Goal: Task Accomplishment & Management: Manage account settings

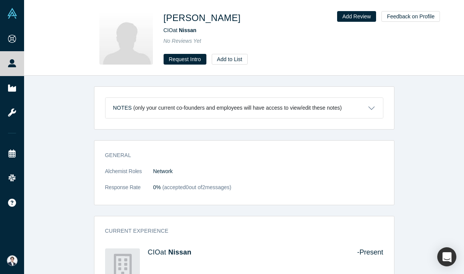
click at [370, 109] on button "Notes (only your current co-founders and employees will have access to view/edi…" at bounding box center [245, 108] width 278 height 20
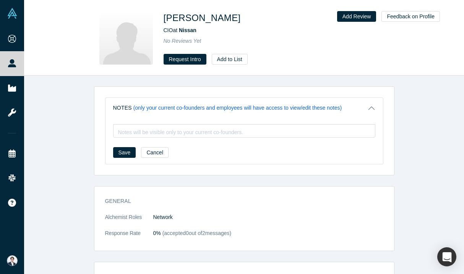
click at [370, 109] on button "Notes (only your current co-founders and employees will have access to view/edi…" at bounding box center [245, 108] width 278 height 20
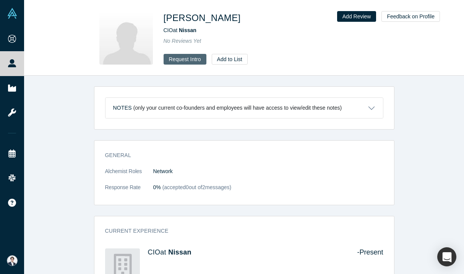
click at [176, 57] on button "Request Intro" at bounding box center [185, 59] width 43 height 11
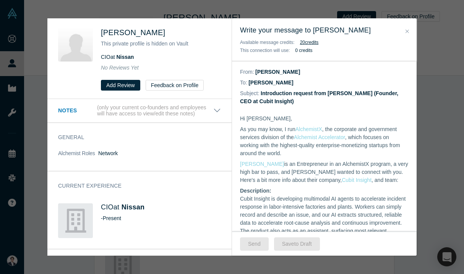
click at [405, 31] on button "Close" at bounding box center [407, 31] width 8 height 9
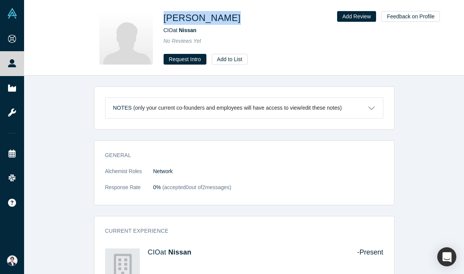
drag, startPoint x: 164, startPoint y: 18, endPoint x: 246, endPoint y: 17, distance: 81.5
click at [246, 17] on div "Stephen Kneebone" at bounding box center [271, 18] width 214 height 14
copy h1 "Stephen Kneebone"
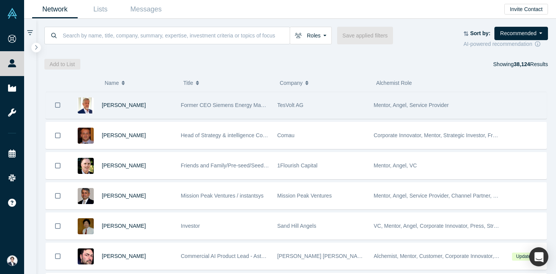
click at [192, 114] on div "Former CEO Siemens Energy Management Division of SIEMENS AG" at bounding box center [225, 105] width 88 height 26
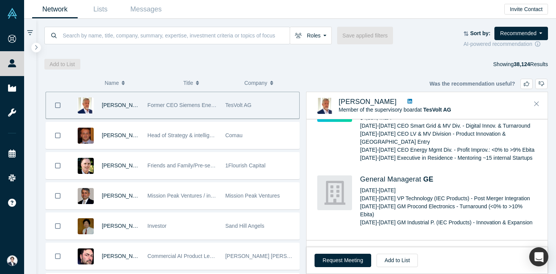
scroll to position [535, 0]
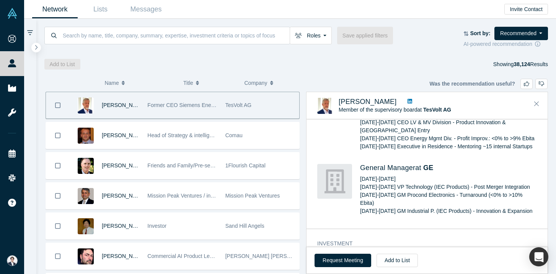
click at [400, 269] on div "Request Meeting Add to List" at bounding box center [426, 260] width 241 height 27
click at [401, 261] on button "Add to List" at bounding box center [396, 260] width 41 height 13
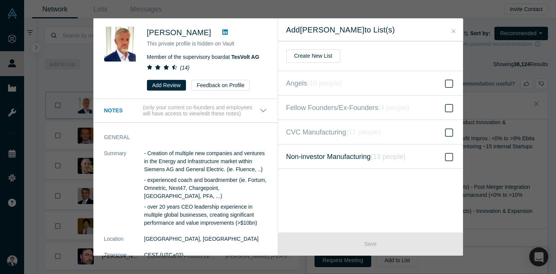
click at [419, 155] on label "Non-investor Manufacturing ( 13 people )" at bounding box center [370, 157] width 185 height 24
click at [0, 0] on input "Non-investor Manufacturing ( 13 people )" at bounding box center [0, 0] width 0 height 0
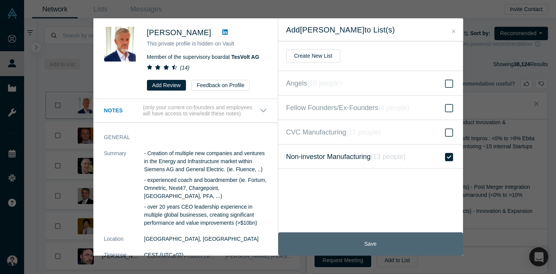
click at [401, 236] on button "Save" at bounding box center [370, 244] width 185 height 23
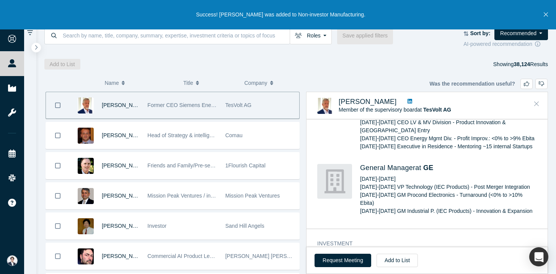
click at [464, 102] on button "Close" at bounding box center [535, 104] width 11 height 12
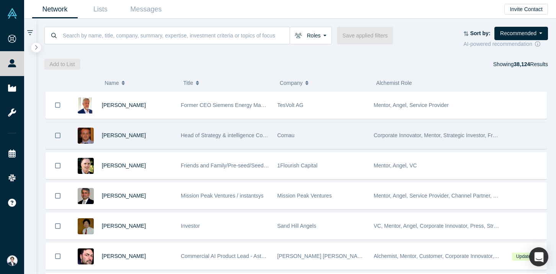
click at [301, 142] on div "Comau" at bounding box center [321, 135] width 88 height 26
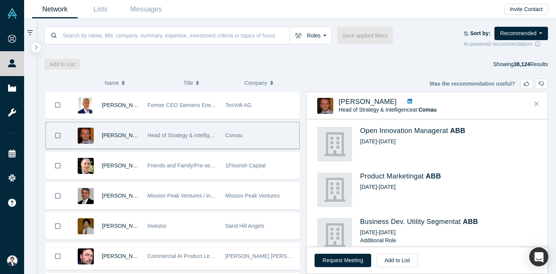
scroll to position [439, 0]
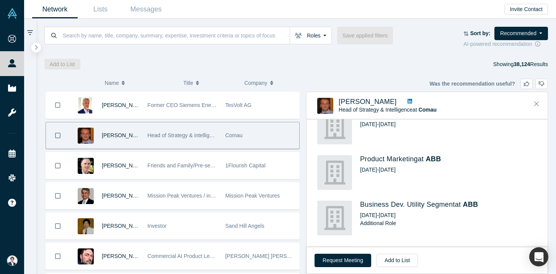
click at [413, 100] on link at bounding box center [410, 102] width 10 height 8
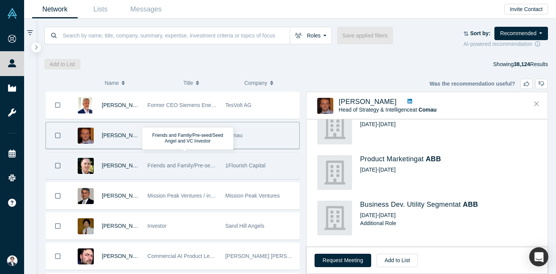
click at [168, 168] on span "Friends and Family/Pre-seed/Seed Angel and VC Investor" at bounding box center [216, 166] width 138 height 6
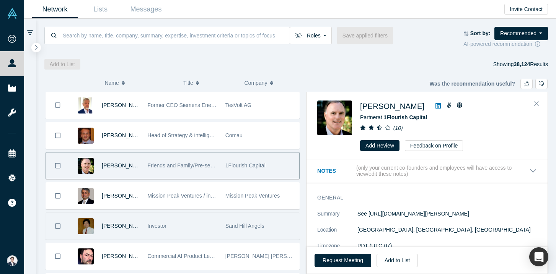
click at [185, 221] on div "Investor" at bounding box center [182, 226] width 70 height 26
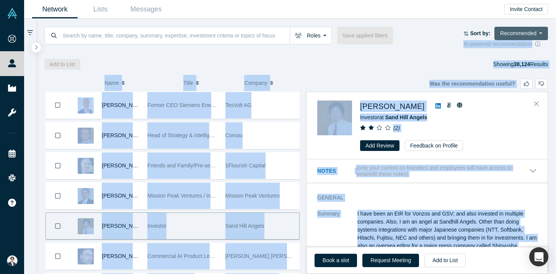
drag, startPoint x: 472, startPoint y: 181, endPoint x: 504, endPoint y: 27, distance: 157.6
click at [464, 27] on div "Roles Founders Mentors Angels VCs Corporate Innovator Service Providers Press S…" at bounding box center [296, 146] width 520 height 255
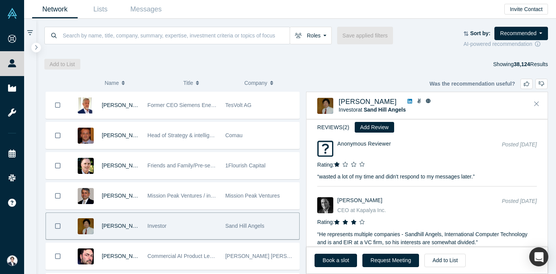
scroll to position [43, 0]
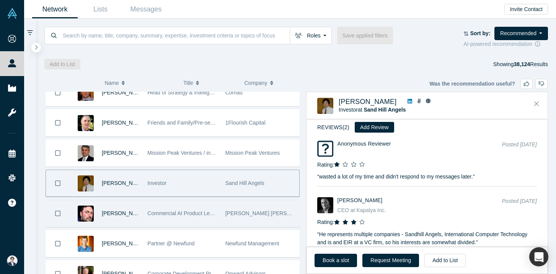
click at [262, 209] on div "Baker Hall Capital" at bounding box center [260, 213] width 70 height 26
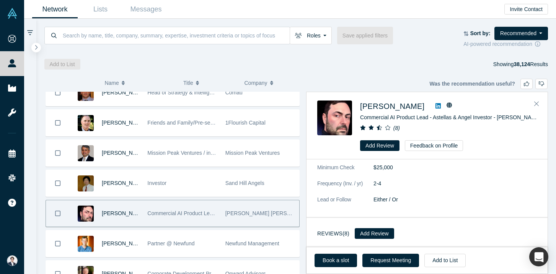
scroll to position [0, 0]
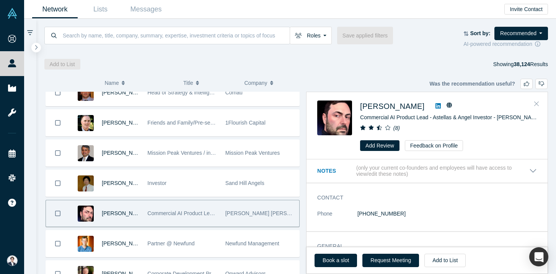
click at [464, 98] on button "Close" at bounding box center [535, 104] width 11 height 12
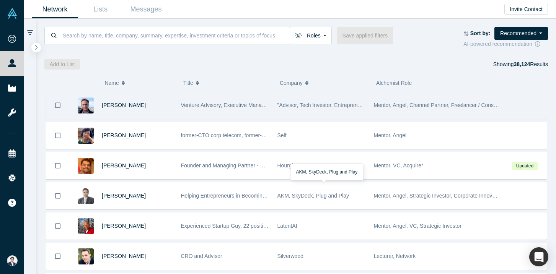
scroll to position [333, 0]
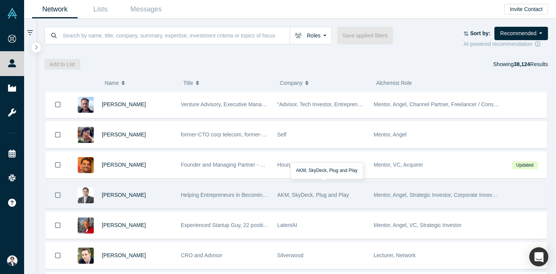
click at [309, 198] on div "AKM, SkyDeck, Plug and Play" at bounding box center [321, 195] width 88 height 26
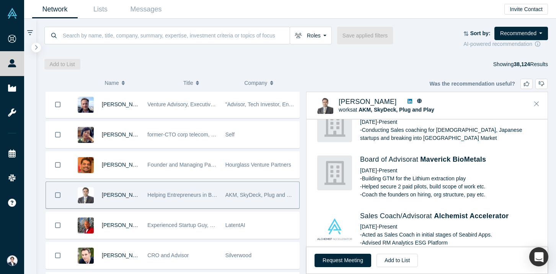
scroll to position [364, 0]
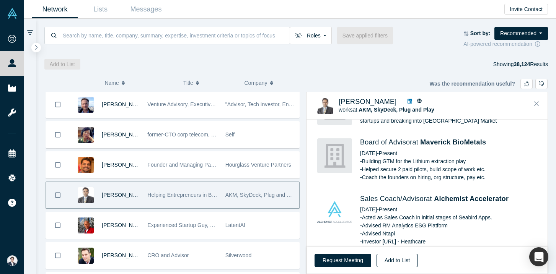
click at [405, 262] on button "Add to List" at bounding box center [396, 260] width 41 height 13
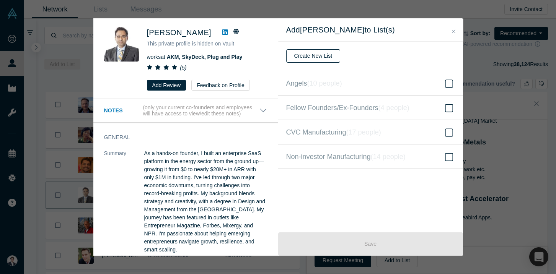
click at [313, 54] on button "Create New List" at bounding box center [313, 55] width 54 height 13
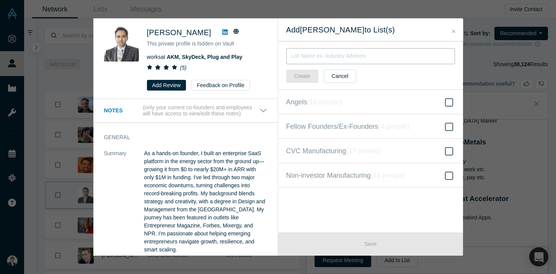
click at [313, 54] on input "text" at bounding box center [370, 56] width 169 height 16
type input "Others - reach out list"
click at [297, 70] on button "Create" at bounding box center [302, 76] width 32 height 13
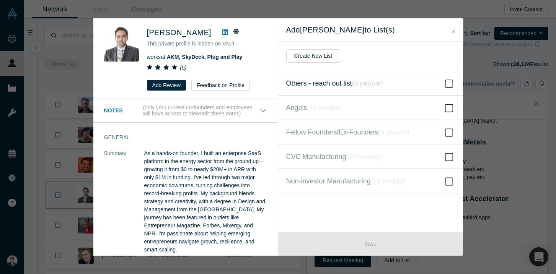
click at [447, 90] on label "Others - reach out list ( 0 people )" at bounding box center [370, 83] width 185 height 24
click at [0, 0] on input "Others - reach out list ( 0 people )" at bounding box center [0, 0] width 0 height 0
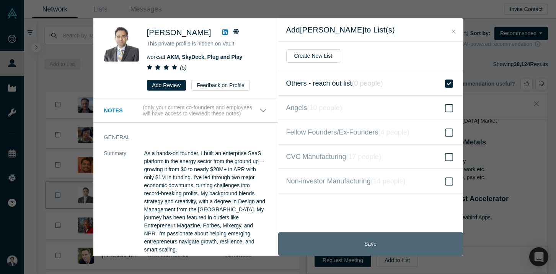
click at [387, 245] on button "Save" at bounding box center [370, 244] width 185 height 23
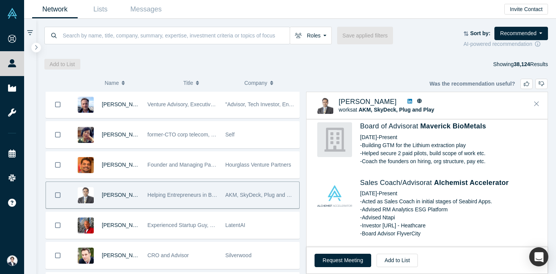
scroll to position [393, 0]
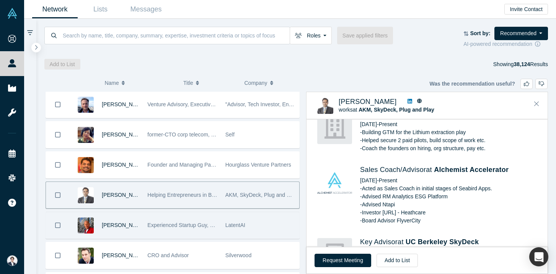
click at [169, 226] on span "Experienced Startup Guy, 22 positive exits to date" at bounding box center [206, 225] width 118 height 6
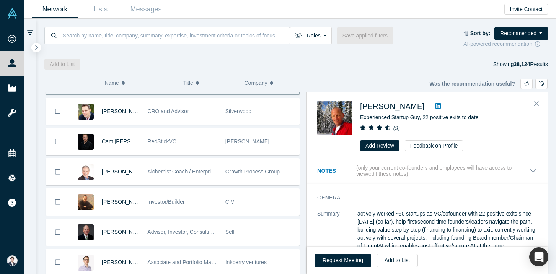
scroll to position [478, 0]
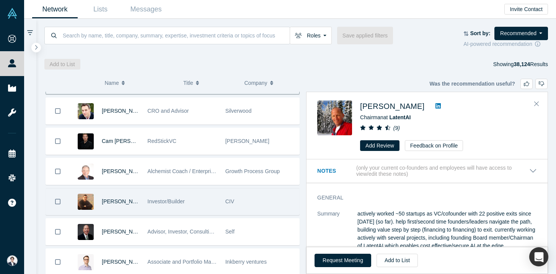
click at [197, 207] on div "Investor/Builder" at bounding box center [182, 202] width 70 height 26
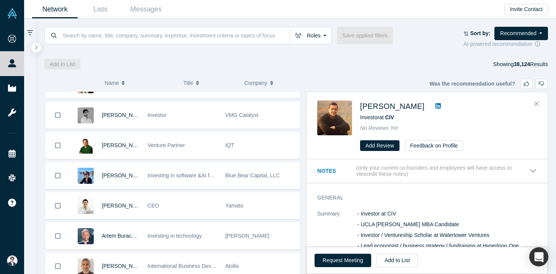
scroll to position [2347, 0]
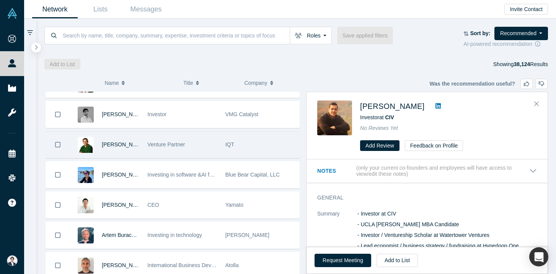
click at [219, 146] on div "Venture Partner" at bounding box center [182, 145] width 78 height 26
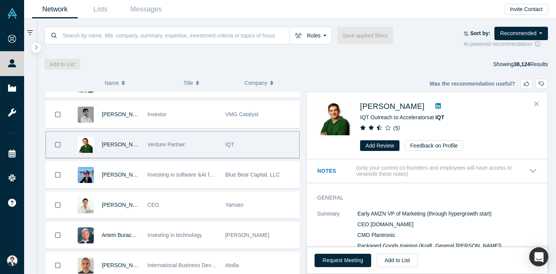
click at [261, 145] on div "IQT" at bounding box center [260, 145] width 70 height 26
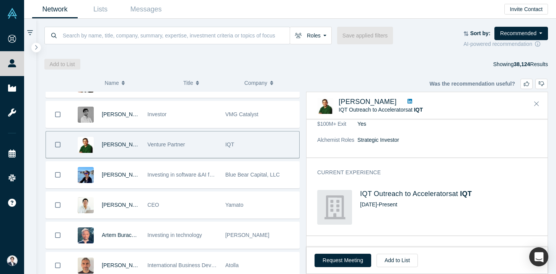
scroll to position [25, 0]
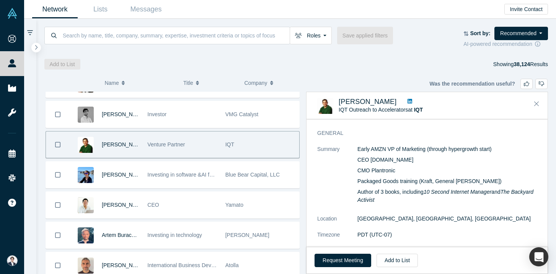
click at [407, 100] on icon at bounding box center [409, 101] width 5 height 5
click at [393, 257] on button "Add to List" at bounding box center [396, 260] width 41 height 13
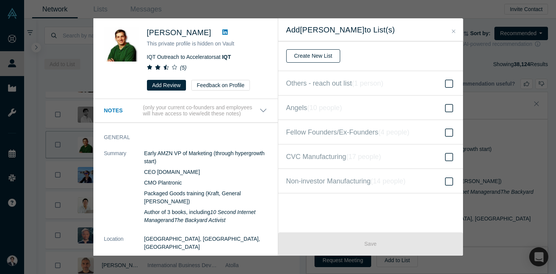
click at [329, 53] on button "Create New List" at bounding box center [313, 55] width 54 height 13
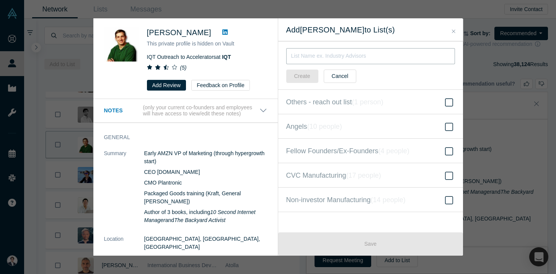
click at [329, 53] on input "text" at bounding box center [370, 56] width 169 height 16
type input "Investors"
click at [308, 72] on button "Create" at bounding box center [302, 76] width 32 height 13
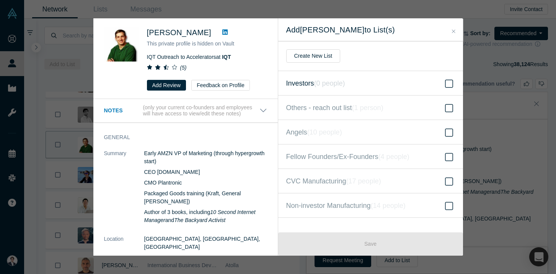
click at [374, 80] on label "Investors ( 0 people )" at bounding box center [370, 83] width 185 height 24
click at [0, 0] on input "Investors ( 0 people )" at bounding box center [0, 0] width 0 height 0
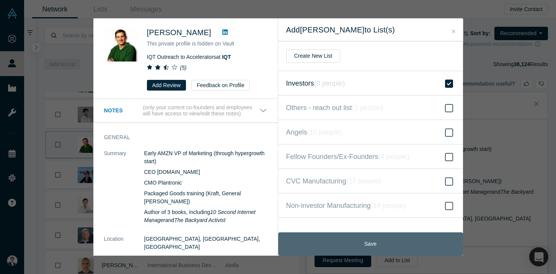
click at [370, 242] on button "Save" at bounding box center [370, 244] width 185 height 23
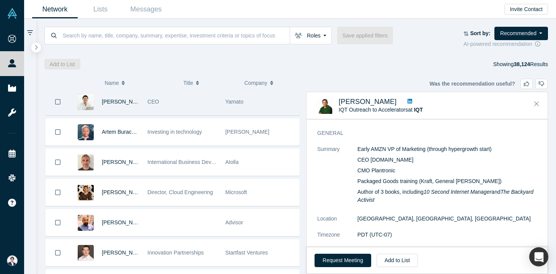
scroll to position [2499, 0]
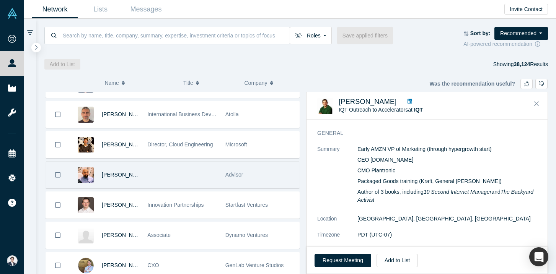
click at [220, 173] on div at bounding box center [182, 175] width 78 height 26
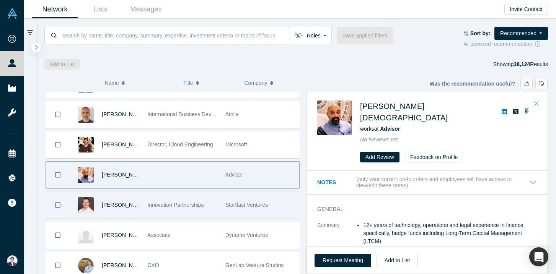
click at [215, 211] on div "Innovation Partnerships" at bounding box center [182, 205] width 70 height 26
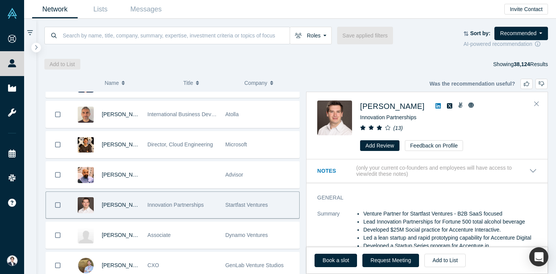
scroll to position [2571, 0]
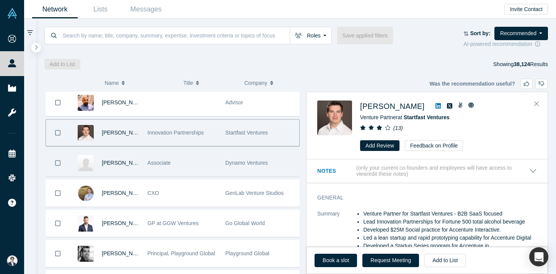
click at [232, 165] on span "Dynamo Ventures" at bounding box center [246, 163] width 42 height 6
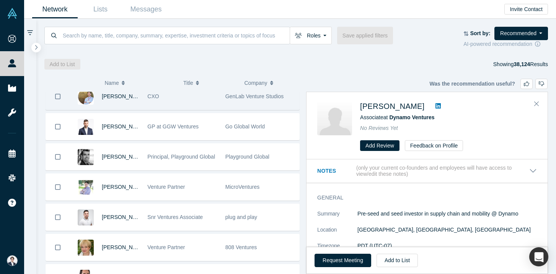
scroll to position [2673, 0]
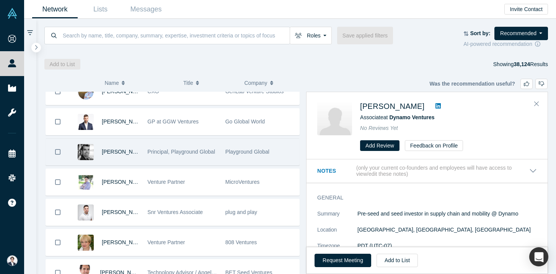
click at [234, 151] on span "Playground Global" at bounding box center [247, 152] width 44 height 6
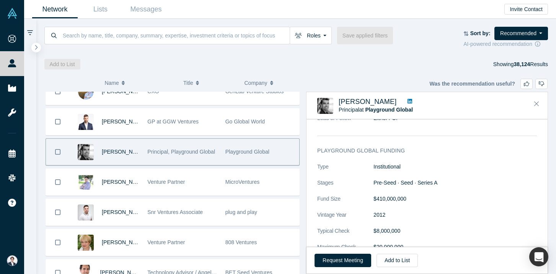
scroll to position [623, 0]
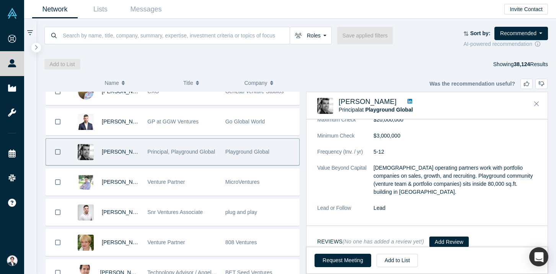
click at [405, 103] on link at bounding box center [410, 102] width 10 height 8
click at [405, 262] on button "Add to List" at bounding box center [396, 260] width 41 height 13
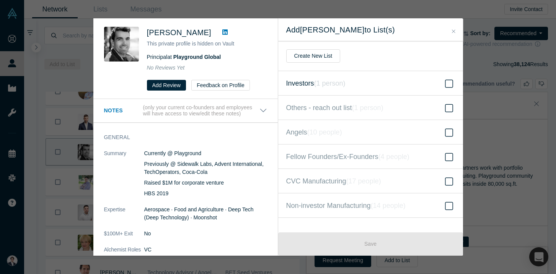
click at [339, 80] on icon "( 1 person )" at bounding box center [329, 84] width 31 height 8
click at [0, 0] on input "Investors ( 1 person )" at bounding box center [0, 0] width 0 height 0
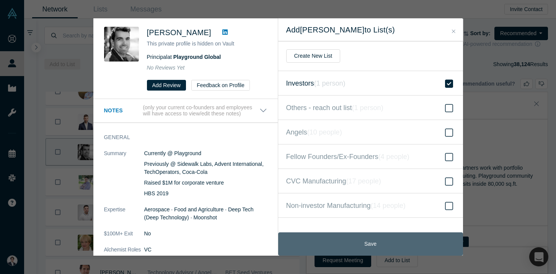
click at [348, 249] on button "Save" at bounding box center [370, 244] width 185 height 23
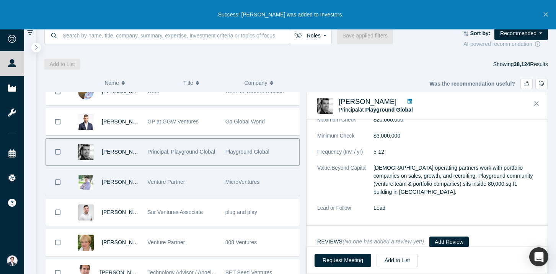
click at [192, 180] on div "Venture Partner" at bounding box center [182, 182] width 70 height 26
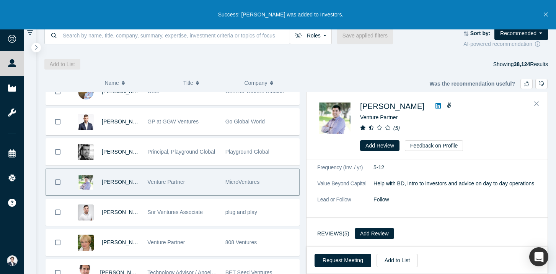
scroll to position [0, 0]
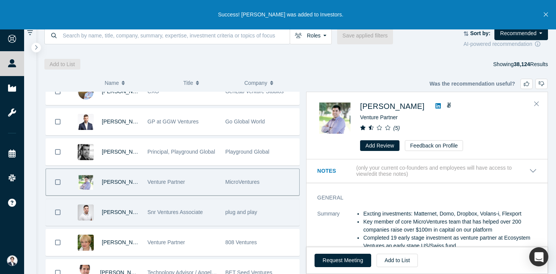
click at [199, 213] on span "Snr Ventures Associate" at bounding box center [174, 212] width 55 height 6
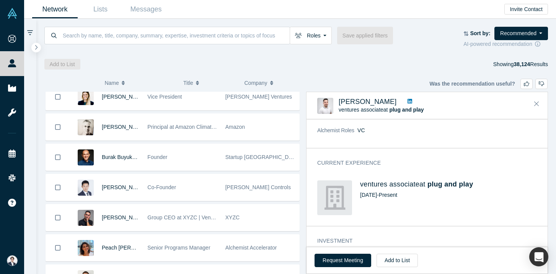
scroll to position [4240, 0]
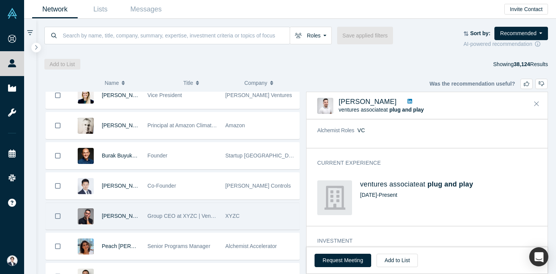
click at [288, 212] on div "XYZC" at bounding box center [260, 216] width 70 height 26
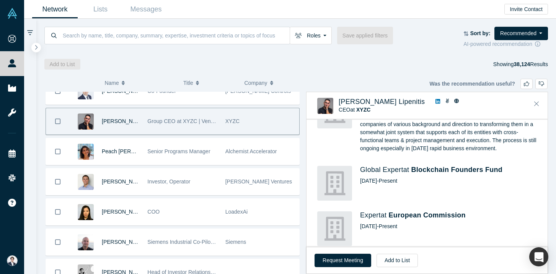
scroll to position [4436, 0]
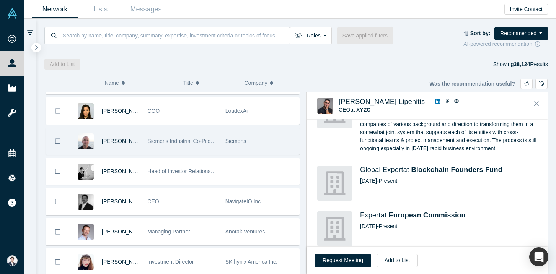
click at [264, 147] on div "Siemens" at bounding box center [260, 141] width 70 height 26
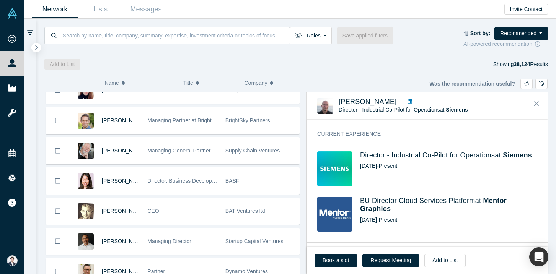
scroll to position [4645, 0]
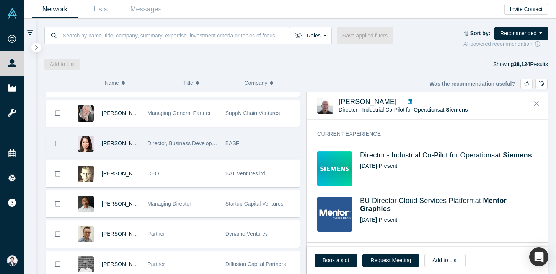
click at [259, 136] on div "BASF" at bounding box center [260, 143] width 70 height 26
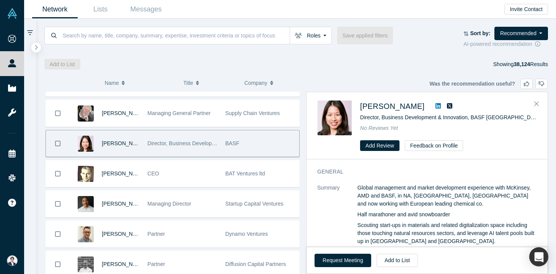
scroll to position [29, 0]
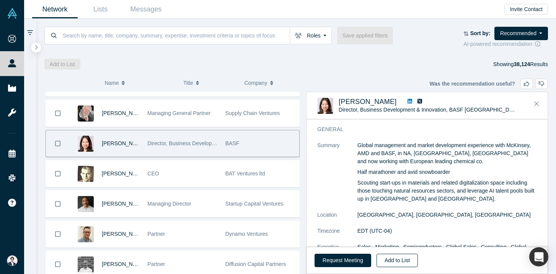
click at [403, 257] on button "Add to List" at bounding box center [396, 260] width 41 height 13
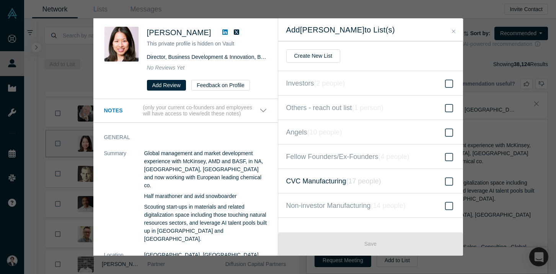
click at [351, 179] on icon "( 17 people )" at bounding box center [363, 181] width 35 height 8
click at [0, 0] on input "CVC Manufacturing ( 17 people )" at bounding box center [0, 0] width 0 height 0
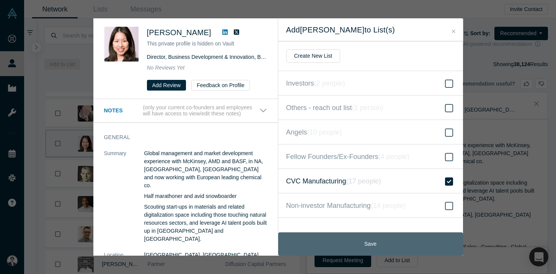
click at [351, 235] on button "Save" at bounding box center [370, 244] width 185 height 23
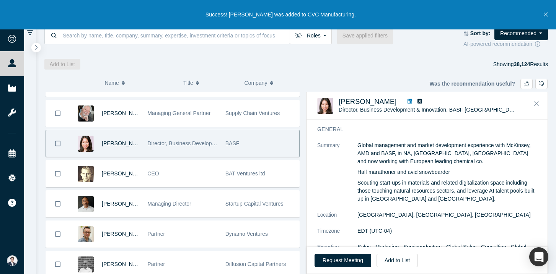
click at [407, 102] on icon at bounding box center [409, 101] width 5 height 5
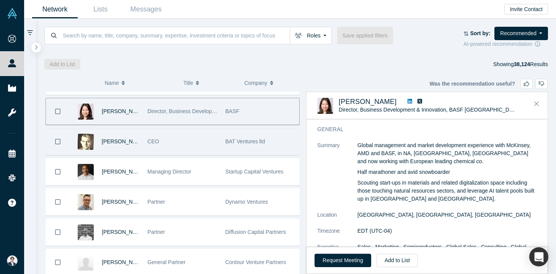
scroll to position [4710, 0]
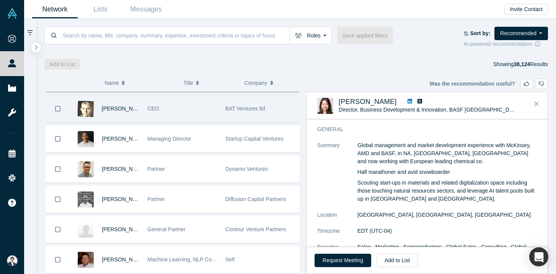
click at [212, 176] on div "Partner" at bounding box center [182, 169] width 70 height 26
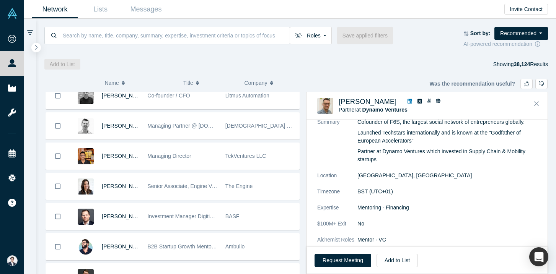
scroll to position [5418, 0]
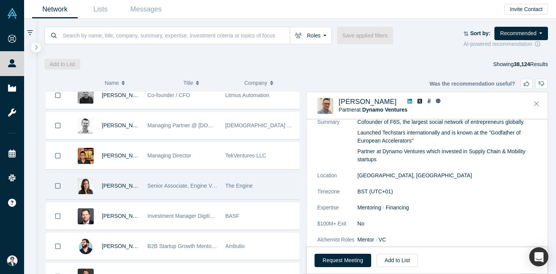
click at [226, 182] on div "The Engine" at bounding box center [260, 186] width 70 height 26
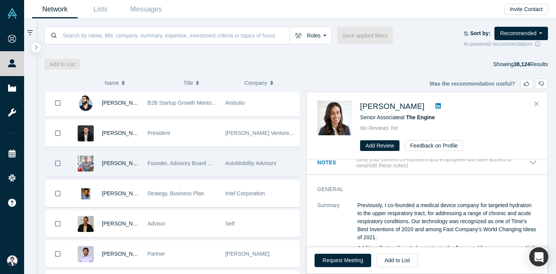
scroll to position [5564, 0]
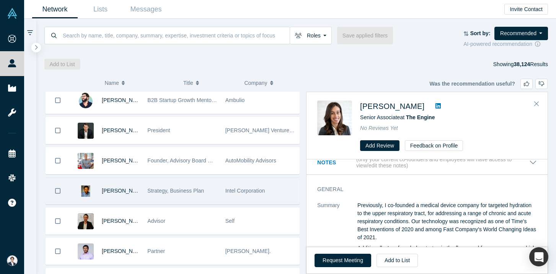
click at [213, 202] on div "Strategy, Business Plan" at bounding box center [182, 191] width 70 height 26
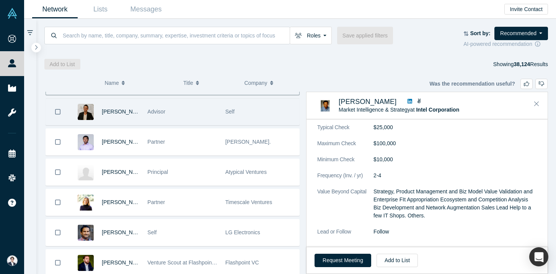
scroll to position [5686, 0]
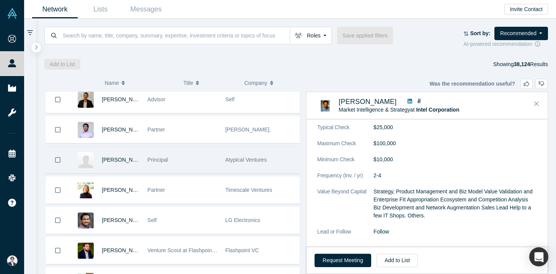
click at [221, 148] on div "Principal" at bounding box center [182, 160] width 78 height 26
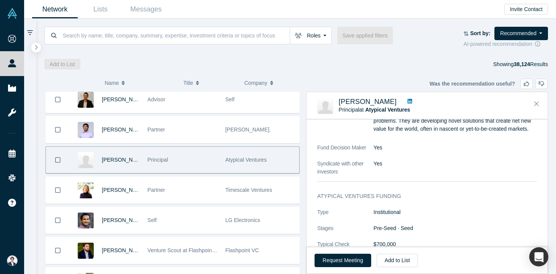
scroll to position [486, 0]
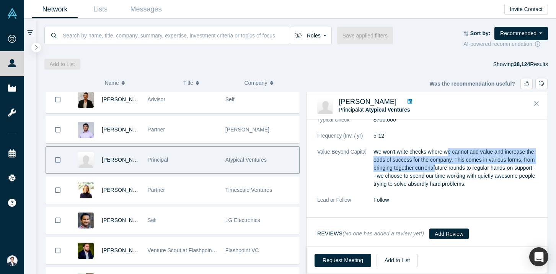
drag, startPoint x: 448, startPoint y: 153, endPoint x: 448, endPoint y: 169, distance: 16.8
click at [448, 169] on p "We won't write checks where we cannot add value and increase the odds of succes…" at bounding box center [454, 168] width 163 height 40
click at [447, 170] on p "We won't write checks where we cannot add value and increase the odds of succes…" at bounding box center [454, 168] width 163 height 40
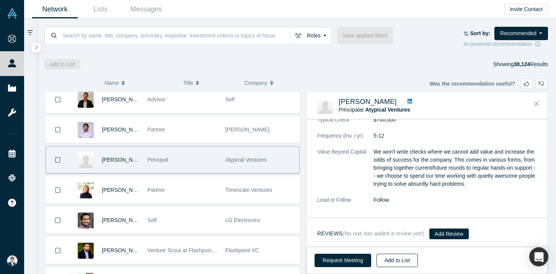
click at [405, 260] on button "Add to List" at bounding box center [396, 260] width 41 height 13
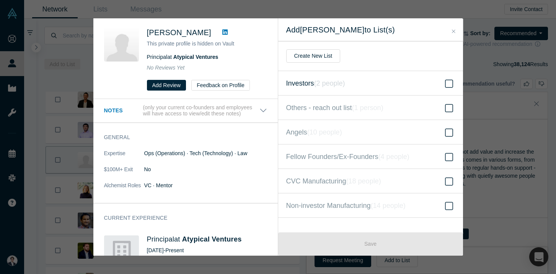
click at [350, 83] on label "Investors ( 2 people )" at bounding box center [370, 83] width 185 height 24
click at [0, 0] on input "Investors ( 2 people )" at bounding box center [0, 0] width 0 height 0
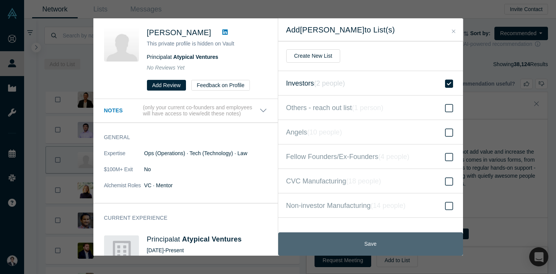
click at [364, 235] on button "Save" at bounding box center [370, 244] width 185 height 23
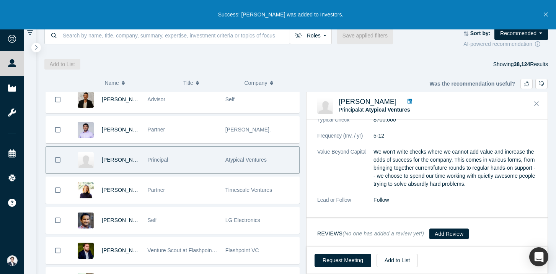
scroll to position [5722, 0]
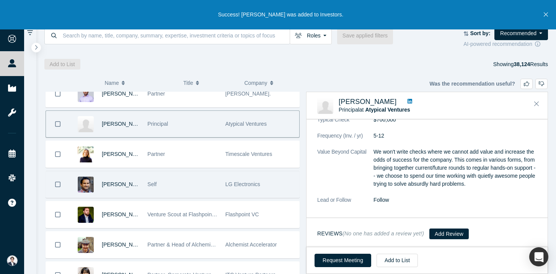
click at [233, 185] on span "LG Electronics" at bounding box center [242, 184] width 35 height 6
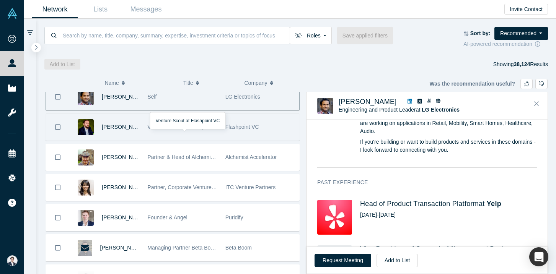
scroll to position [5811, 0]
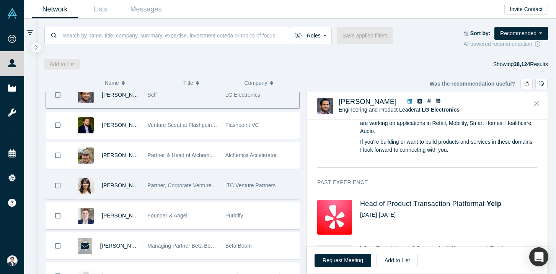
click at [218, 181] on div "Partner, Corporate Venture Capital" at bounding box center [182, 185] width 78 height 26
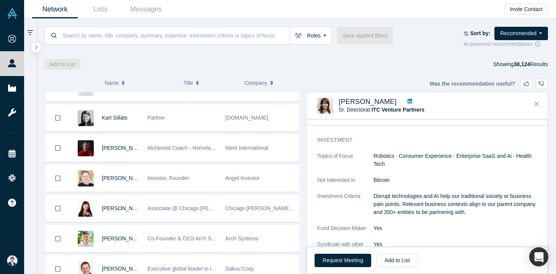
scroll to position [6011, 0]
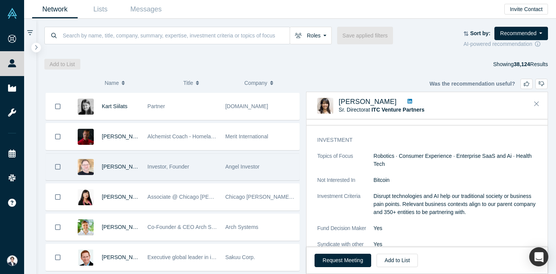
click at [254, 175] on div "Angel Investor" at bounding box center [260, 167] width 70 height 26
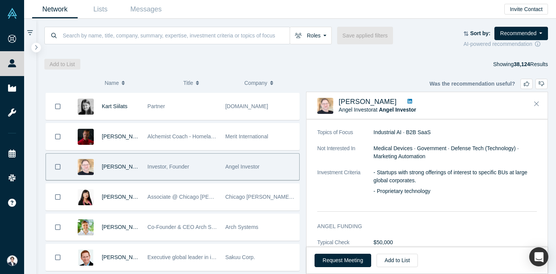
scroll to position [298, 0]
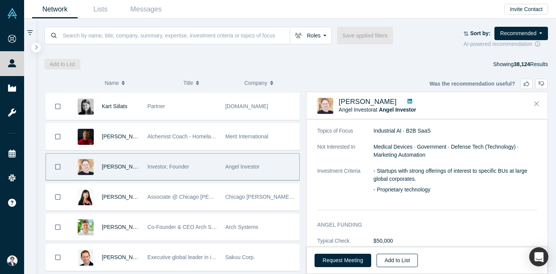
click at [403, 263] on button "Add to List" at bounding box center [396, 260] width 41 height 13
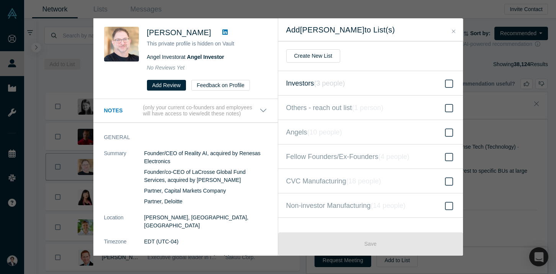
click at [376, 79] on label "Investors ( 3 people )" at bounding box center [370, 83] width 185 height 24
click at [0, 0] on input "Investors ( 3 people )" at bounding box center [0, 0] width 0 height 0
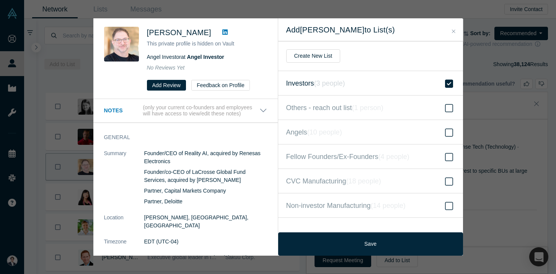
click at [376, 85] on label "Investors ( 3 people )" at bounding box center [370, 83] width 185 height 24
click at [0, 0] on input "Investors ( 3 people )" at bounding box center [0, 0] width 0 height 0
click at [366, 132] on label "Angels ( 10 people )" at bounding box center [370, 132] width 185 height 24
click at [0, 0] on input "Angels ( 10 people )" at bounding box center [0, 0] width 0 height 0
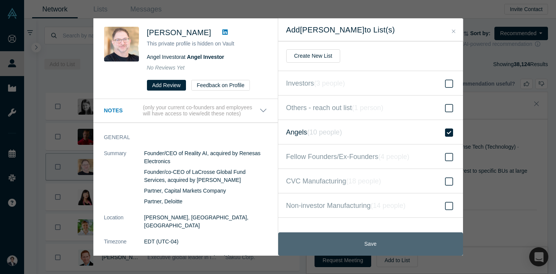
click at [390, 241] on button "Save" at bounding box center [370, 244] width 185 height 23
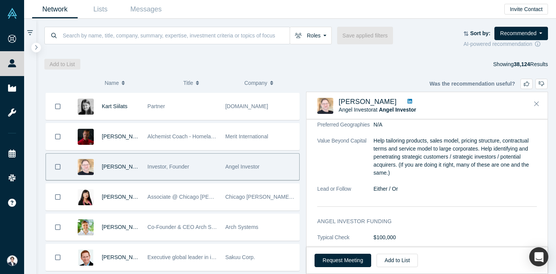
scroll to position [532, 0]
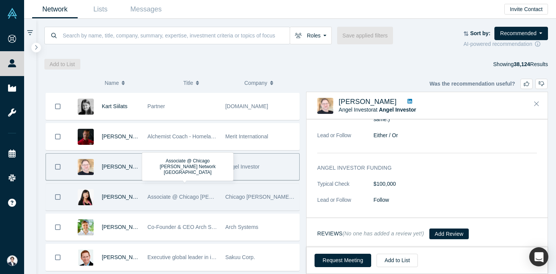
click at [203, 194] on span "Associate @ Chicago Booth Angel Network Silicon Valley" at bounding box center [234, 197] width 175 height 6
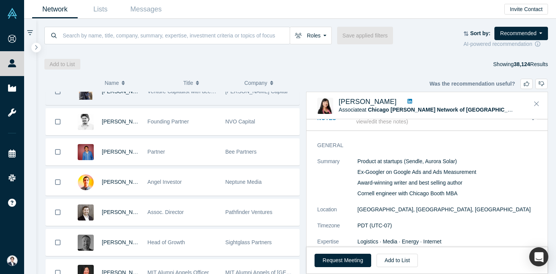
scroll to position [6259, 0]
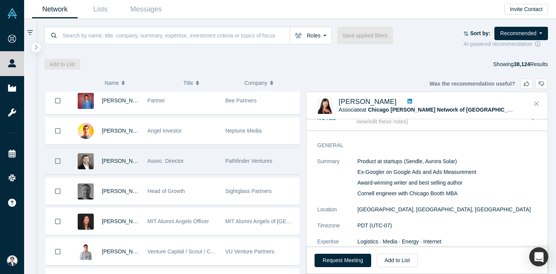
click at [281, 163] on div "Pathfinder Ventures" at bounding box center [260, 161] width 70 height 26
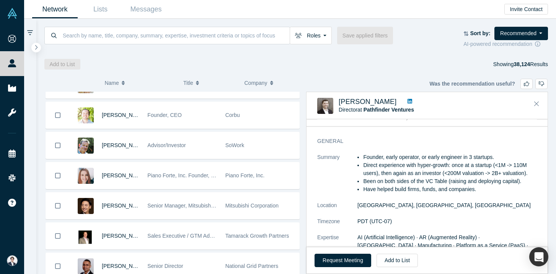
scroll to position [6622, 0]
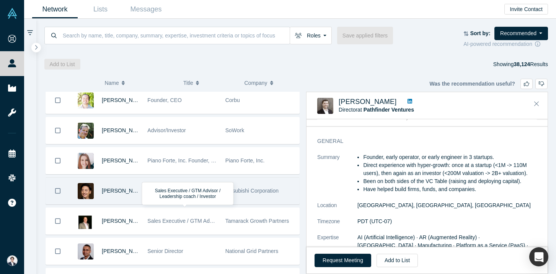
click at [219, 199] on div "Senior Manager, Mitsubishi Corp." at bounding box center [182, 191] width 78 height 26
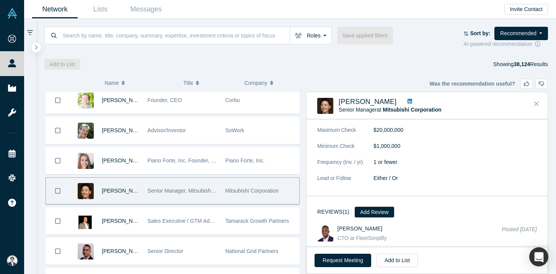
scroll to position [517, 0]
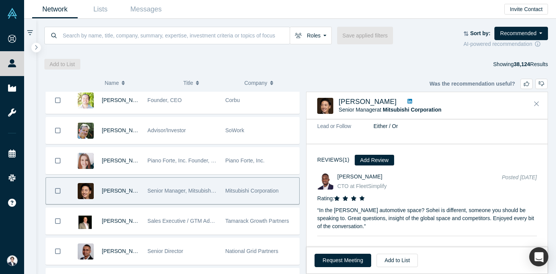
click at [407, 100] on icon at bounding box center [409, 101] width 5 height 5
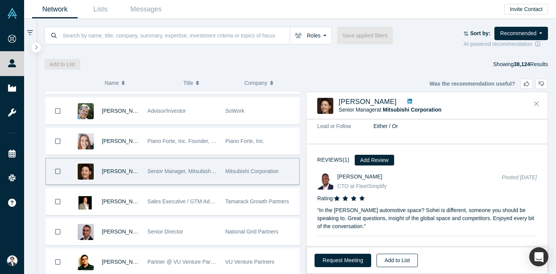
click at [397, 262] on button "Add to List" at bounding box center [396, 260] width 41 height 13
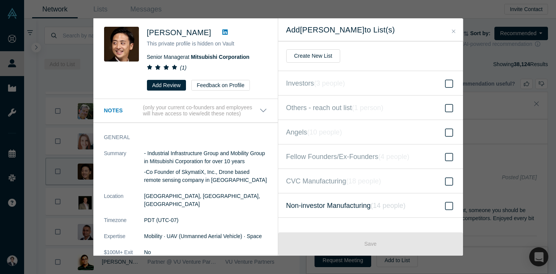
click at [361, 213] on label "Non-investor Manufacturing ( 14 people )" at bounding box center [370, 206] width 185 height 24
click at [0, 0] on input "Non-investor Manufacturing ( 14 people )" at bounding box center [0, 0] width 0 height 0
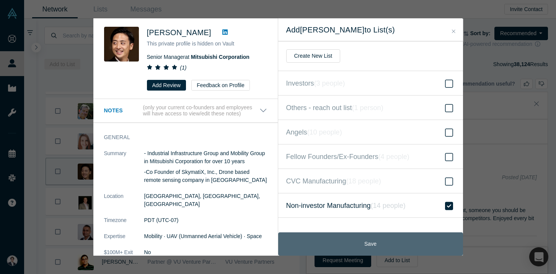
click at [375, 240] on button "Save" at bounding box center [370, 244] width 185 height 23
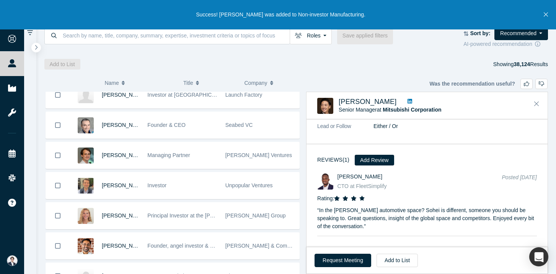
scroll to position [6871, 0]
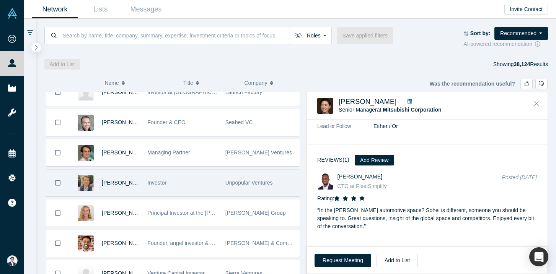
click at [211, 185] on div "Investor" at bounding box center [182, 183] width 70 height 26
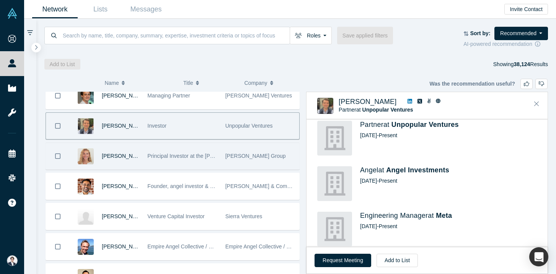
scroll to position [6929, 0]
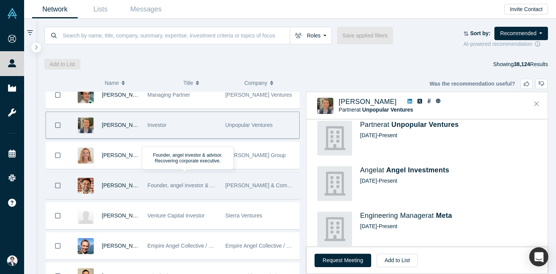
click at [216, 196] on div "Founder, angel investor & advisor. Recovering corporate executive." at bounding box center [182, 185] width 70 height 26
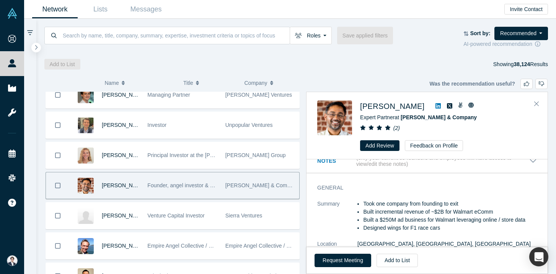
scroll to position [0, 0]
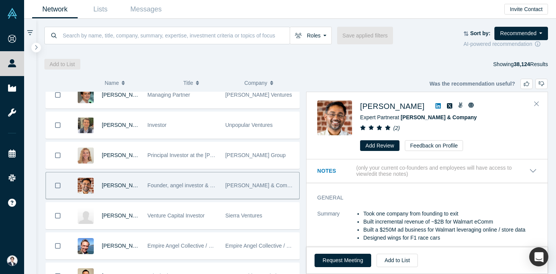
click at [435, 103] on icon at bounding box center [437, 106] width 5 height 6
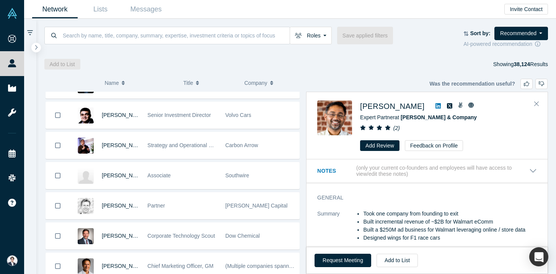
scroll to position [7823, 0]
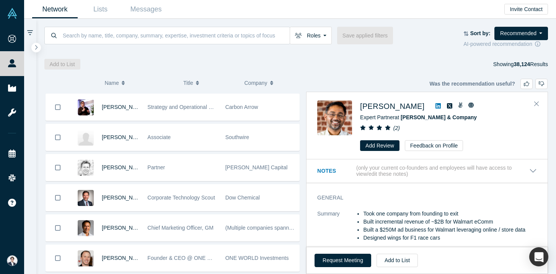
click at [259, 197] on span "Dow Chemical" at bounding box center [242, 198] width 34 height 6
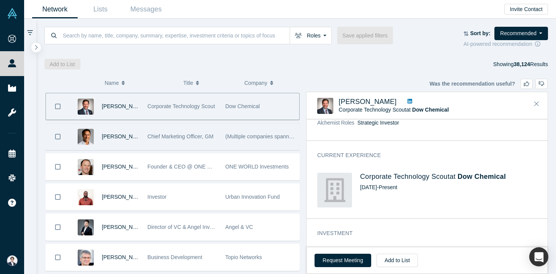
scroll to position [7926, 0]
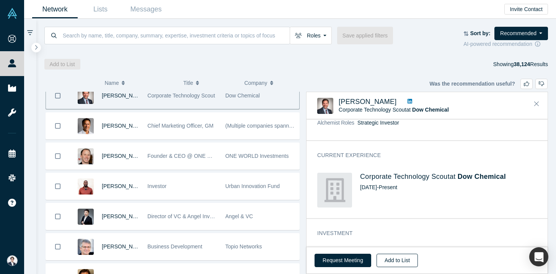
click at [398, 260] on button "Add to List" at bounding box center [396, 260] width 41 height 13
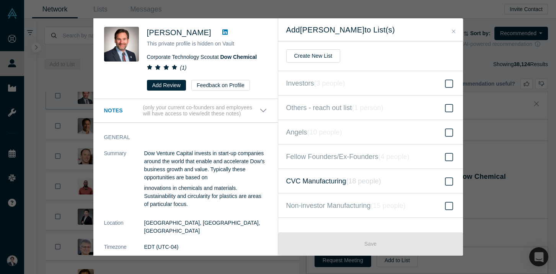
click at [340, 176] on span "CVC Manufacturing ( 18 people )" at bounding box center [333, 181] width 95 height 11
click at [0, 0] on input "CVC Manufacturing ( 18 people )" at bounding box center [0, 0] width 0 height 0
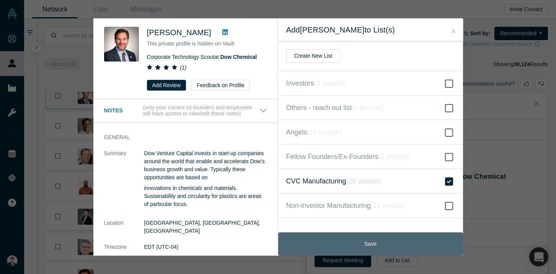
click at [332, 236] on button "Save" at bounding box center [370, 244] width 185 height 23
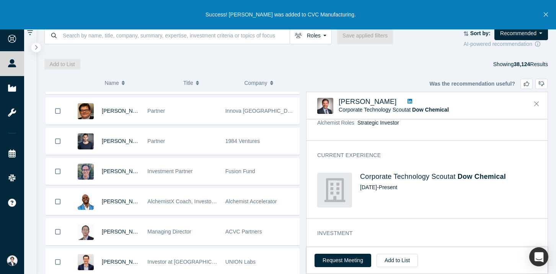
scroll to position [8092, 0]
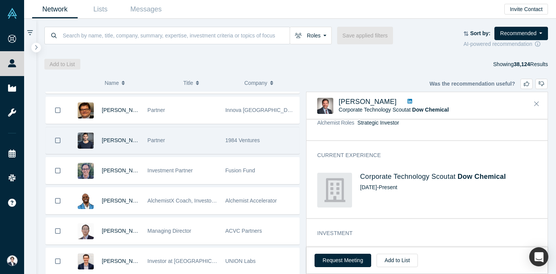
click at [254, 140] on span "1984 Ventures" at bounding box center [242, 140] width 34 height 6
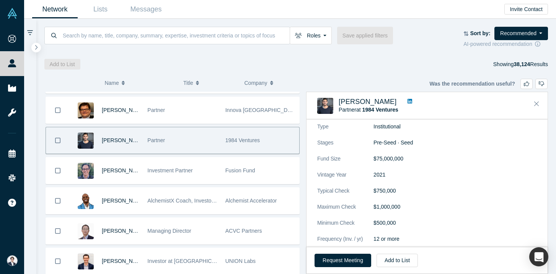
scroll to position [340, 0]
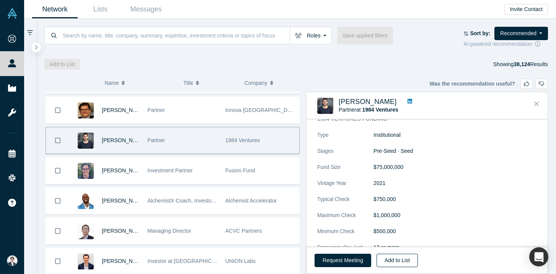
click at [397, 261] on button "Add to List" at bounding box center [396, 260] width 41 height 13
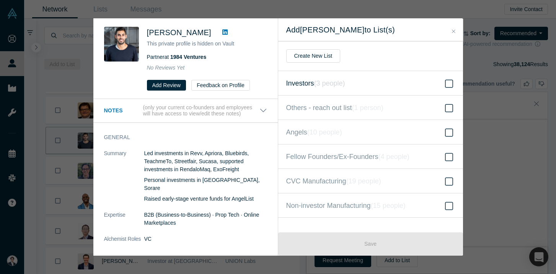
click at [360, 75] on label "Investors ( 3 people )" at bounding box center [370, 83] width 185 height 24
click at [0, 0] on input "Investors ( 3 people )" at bounding box center [0, 0] width 0 height 0
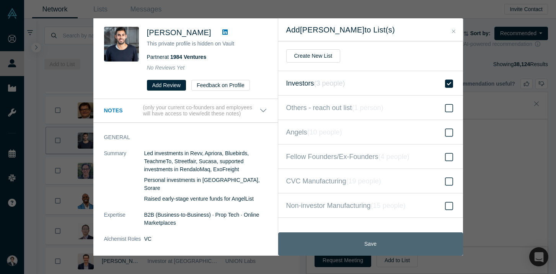
click at [353, 251] on button "Save" at bounding box center [370, 244] width 185 height 23
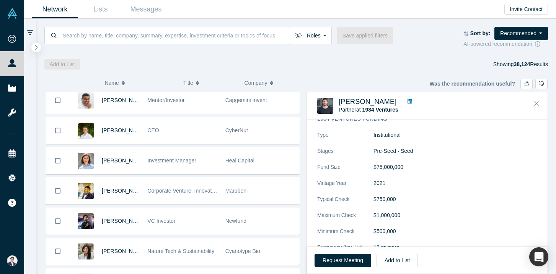
scroll to position [8949, 0]
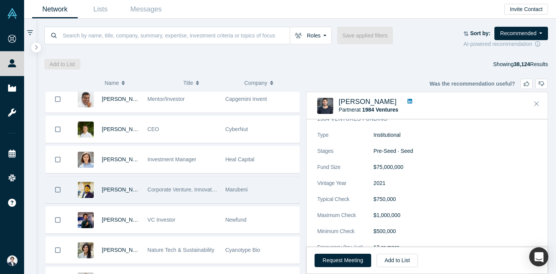
click at [191, 189] on span "Corporate Venture, Innovation, and Start ups" at bounding box center [200, 190] width 106 height 6
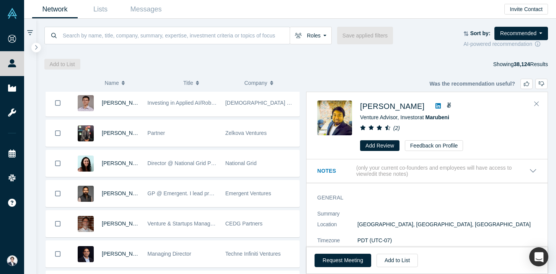
scroll to position [9642, 0]
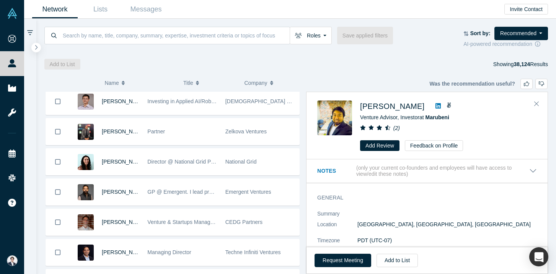
click at [220, 204] on div "GP @ Emergent. I lead pre-seed/seed rounds in Enterprise AI/Cloud" at bounding box center [182, 192] width 78 height 26
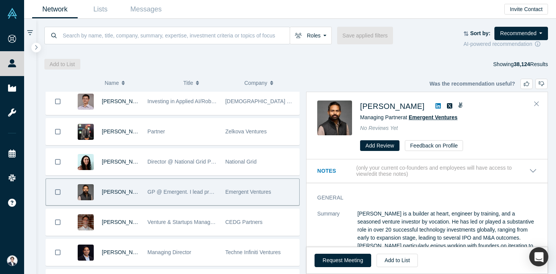
click at [419, 119] on span "Emergent Ventures" at bounding box center [432, 117] width 49 height 6
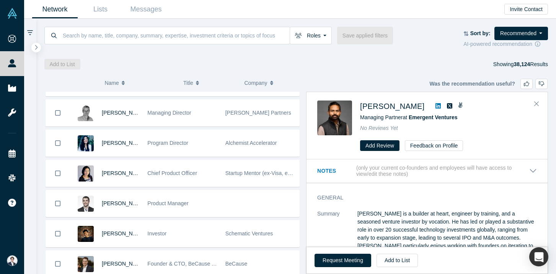
scroll to position [10237, 0]
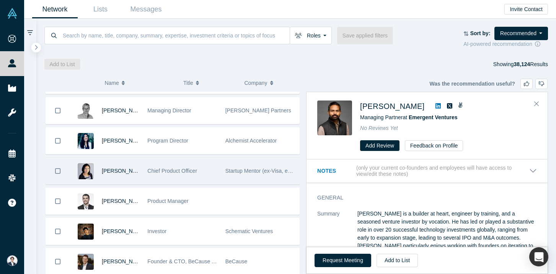
click at [216, 172] on div "Chief Product Officer" at bounding box center [182, 171] width 70 height 26
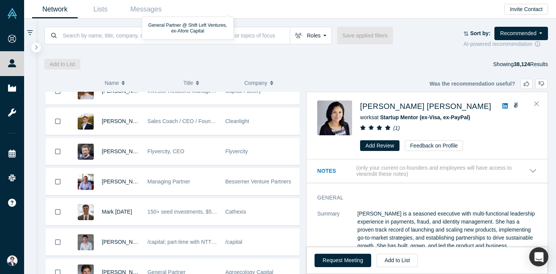
scroll to position [10589, 0]
click at [216, 172] on div "Managing Partner" at bounding box center [182, 182] width 70 height 26
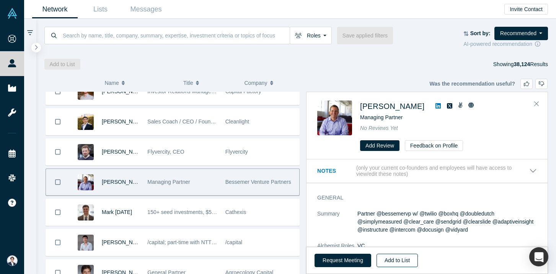
click at [402, 260] on button "Add to List" at bounding box center [396, 260] width 41 height 13
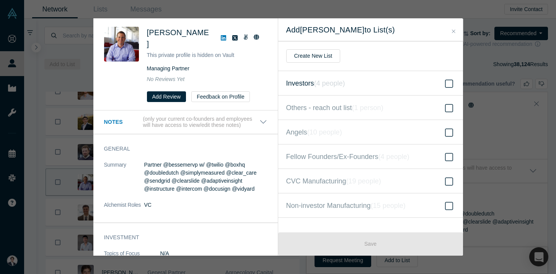
click at [353, 81] on label "Investors ( 4 people )" at bounding box center [370, 83] width 185 height 24
click at [0, 0] on input "Investors ( 4 people )" at bounding box center [0, 0] width 0 height 0
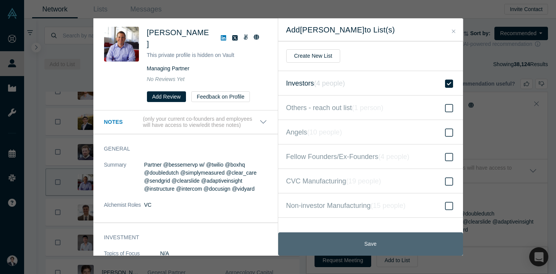
click at [360, 242] on button "Save" at bounding box center [370, 244] width 185 height 23
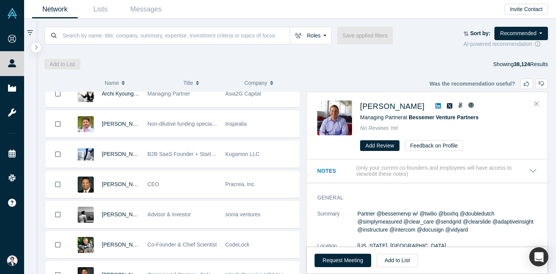
scroll to position [11921, 0]
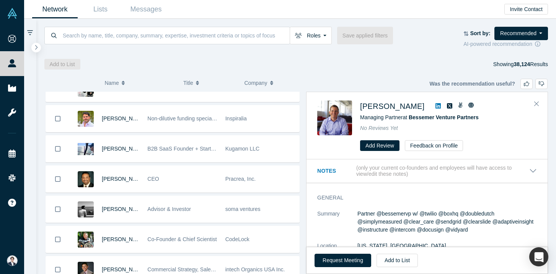
click at [223, 217] on div "soma ventures" at bounding box center [260, 209] width 78 height 26
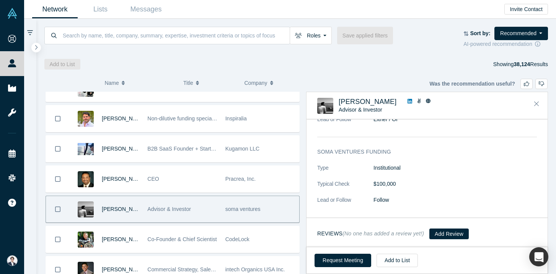
scroll to position [0, 0]
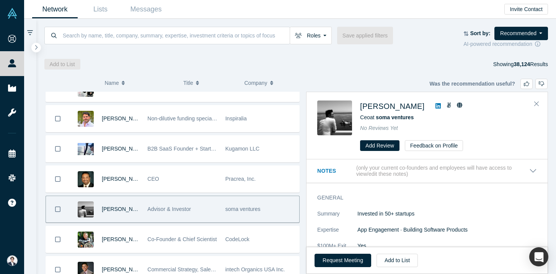
click at [435, 104] on icon at bounding box center [437, 105] width 5 height 5
click at [444, 107] on link at bounding box center [449, 106] width 10 height 9
click at [457, 106] on icon at bounding box center [459, 104] width 5 height 5
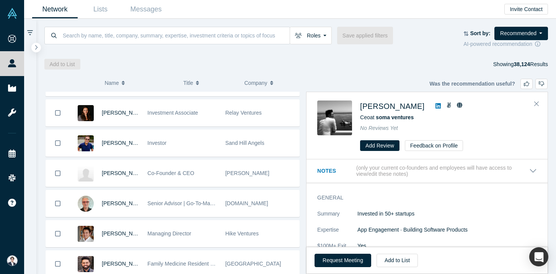
scroll to position [12642, 0]
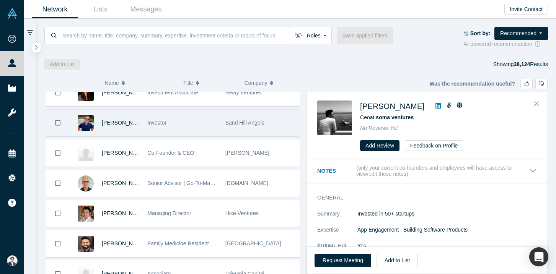
click at [228, 133] on div "Sand Hill Angels" at bounding box center [260, 123] width 70 height 26
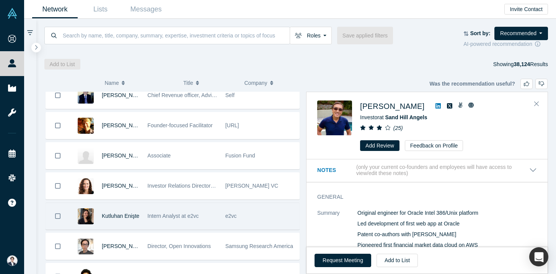
scroll to position [13109, 0]
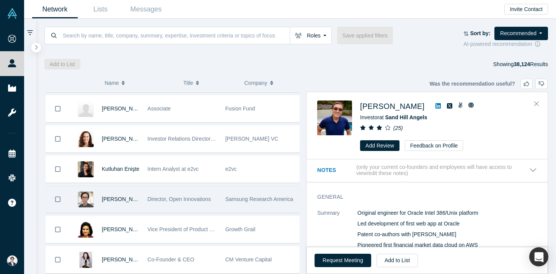
click at [270, 207] on div "Samsung Research America" at bounding box center [260, 199] width 70 height 26
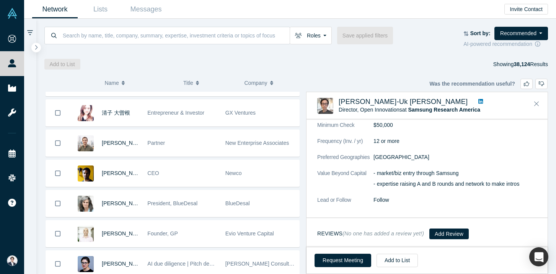
scroll to position [15852, 0]
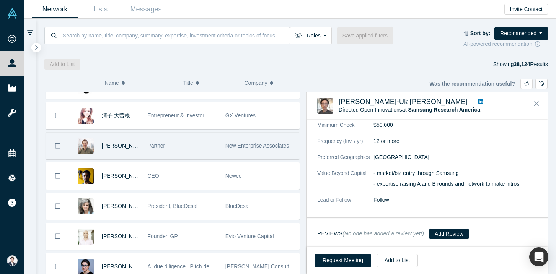
click at [206, 139] on div "Partner" at bounding box center [182, 146] width 70 height 26
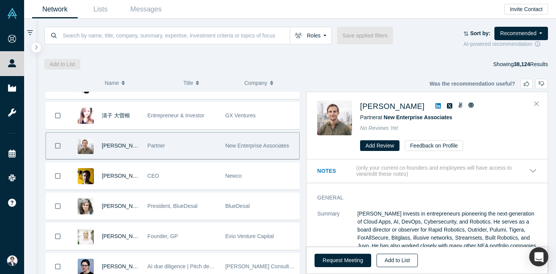
click at [395, 259] on button "Add to List" at bounding box center [396, 260] width 41 height 13
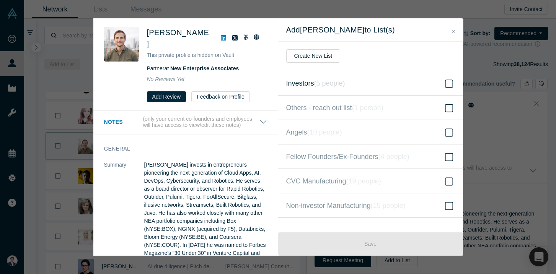
click at [374, 80] on label "Investors ( 5 people )" at bounding box center [370, 83] width 185 height 24
click at [0, 0] on input "Investors ( 5 people )" at bounding box center [0, 0] width 0 height 0
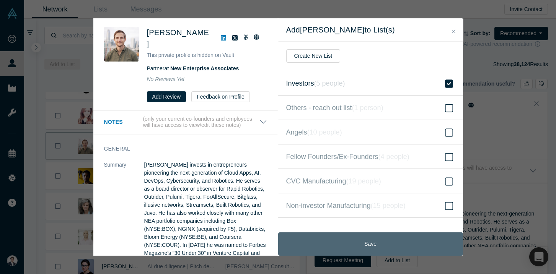
click at [373, 249] on button "Save" at bounding box center [370, 244] width 185 height 23
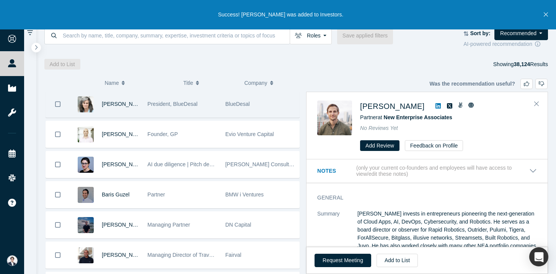
scroll to position [15994, 0]
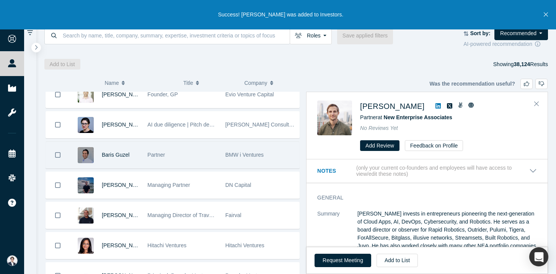
click at [222, 146] on div "BMW i Ventures" at bounding box center [260, 155] width 78 height 26
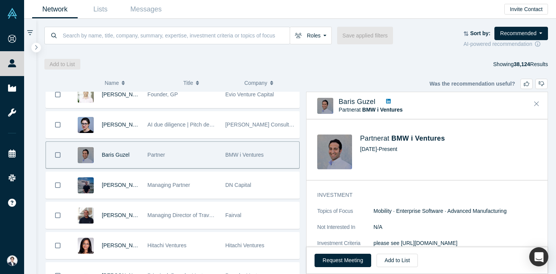
scroll to position [393, 0]
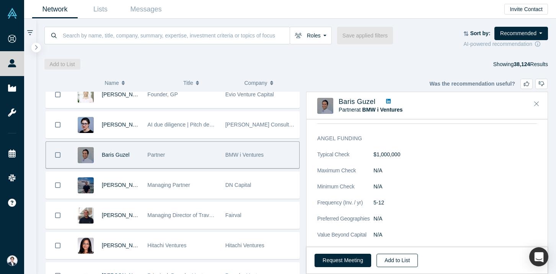
click at [410, 257] on button "Add to List" at bounding box center [396, 260] width 41 height 13
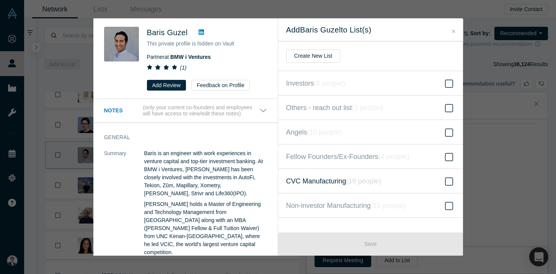
click at [399, 182] on label "CVC Manufacturing ( 19 people )" at bounding box center [370, 181] width 185 height 24
click at [0, 0] on input "CVC Manufacturing ( 19 people )" at bounding box center [0, 0] width 0 height 0
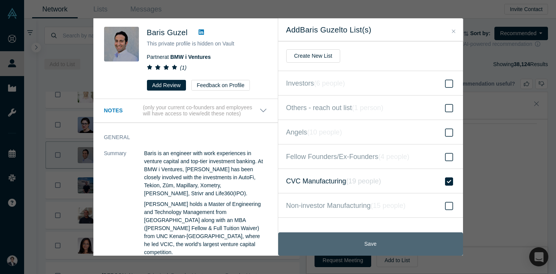
click at [368, 240] on button "Save" at bounding box center [370, 244] width 185 height 23
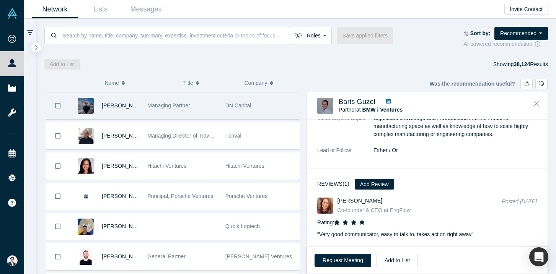
scroll to position [16075, 0]
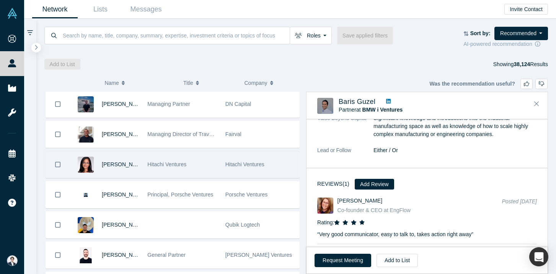
click at [200, 174] on div "Hitachi Ventures" at bounding box center [182, 164] width 70 height 26
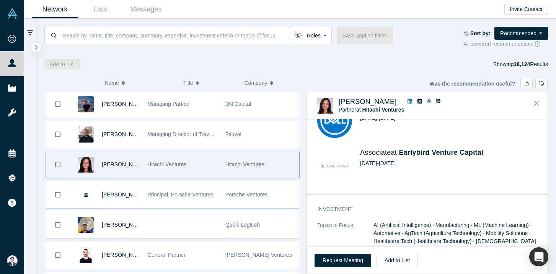
scroll to position [0, 0]
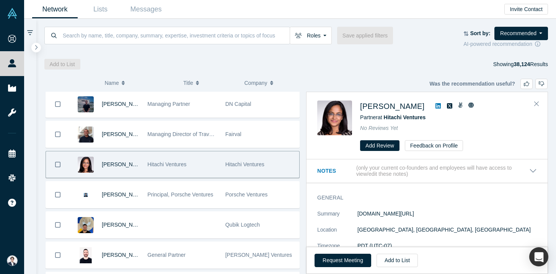
click at [395, 270] on div "Request Meeting Add to List" at bounding box center [426, 260] width 241 height 27
click at [395, 263] on button "Add to List" at bounding box center [396, 260] width 41 height 13
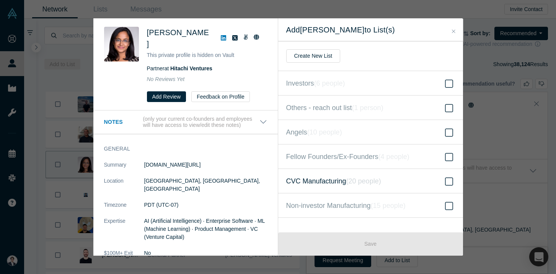
click at [384, 182] on label "CVC Manufacturing ( 20 people )" at bounding box center [370, 181] width 185 height 24
click at [0, 0] on input "CVC Manufacturing ( 20 people )" at bounding box center [0, 0] width 0 height 0
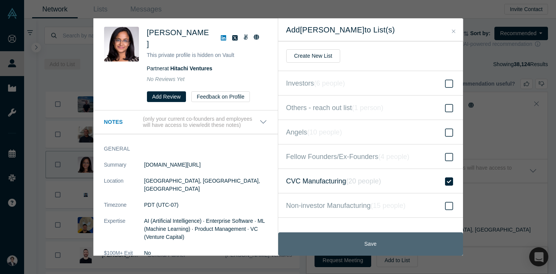
click at [366, 234] on button "Save" at bounding box center [370, 244] width 185 height 23
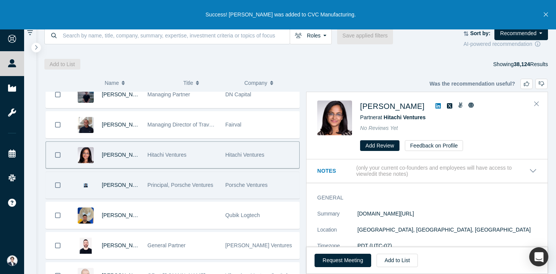
scroll to position [16085, 0]
click at [244, 180] on div "Porsche Ventures" at bounding box center [260, 184] width 70 height 26
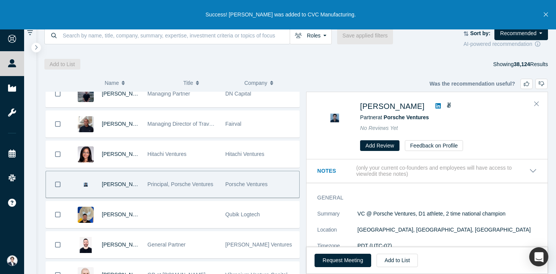
scroll to position [639, 0]
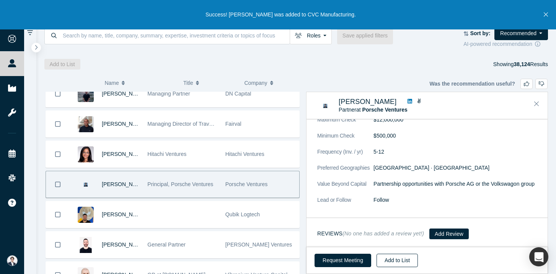
click at [400, 263] on button "Add to List" at bounding box center [396, 260] width 41 height 13
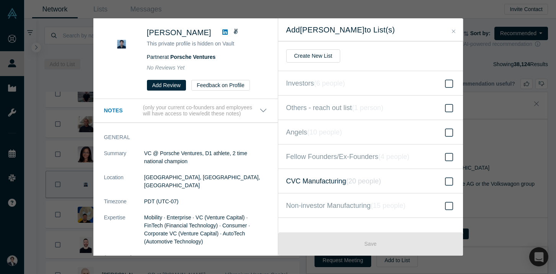
click at [345, 186] on span "CVC Manufacturing ( 20 people )" at bounding box center [333, 181] width 95 height 11
click at [0, 0] on input "CVC Manufacturing ( 20 people )" at bounding box center [0, 0] width 0 height 0
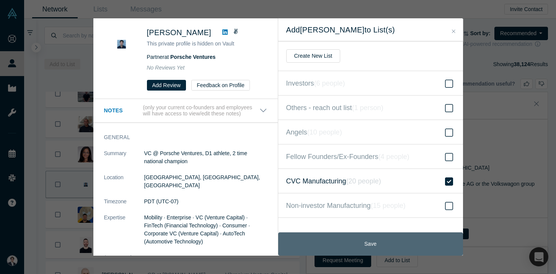
click at [344, 239] on button "Save" at bounding box center [370, 244] width 185 height 23
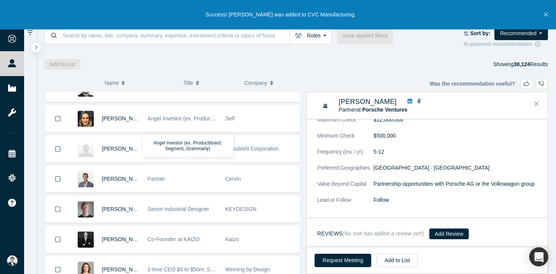
scroll to position [16273, 0]
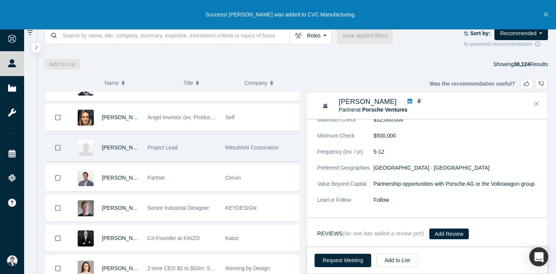
click at [231, 154] on div "Mitsubishi Corporation" at bounding box center [260, 148] width 70 height 26
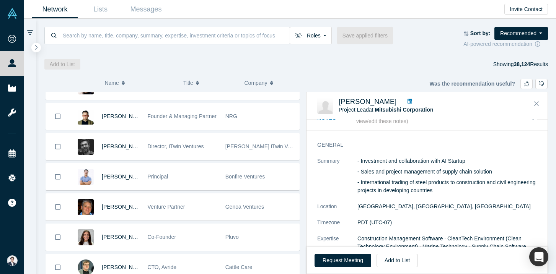
scroll to position [16825, 0]
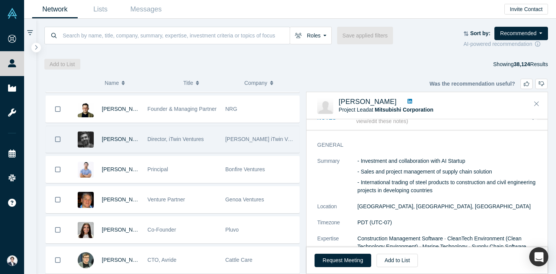
click at [252, 134] on div "Bentley iTwin Ventures" at bounding box center [260, 139] width 70 height 26
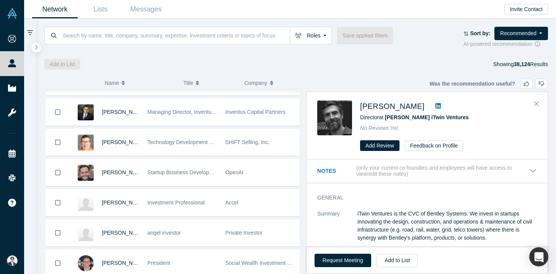
scroll to position [18363, 0]
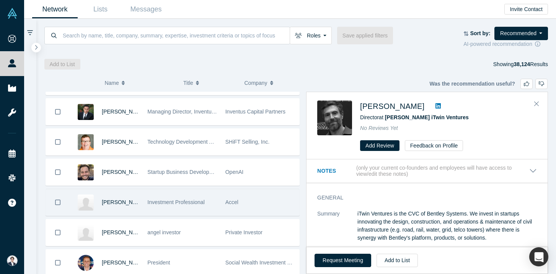
click at [242, 198] on div "Accel" at bounding box center [260, 202] width 70 height 26
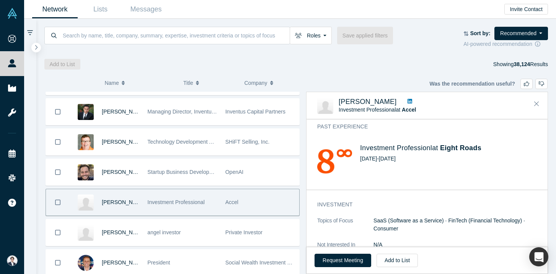
scroll to position [223, 0]
click at [400, 265] on button "Add to List" at bounding box center [396, 260] width 41 height 13
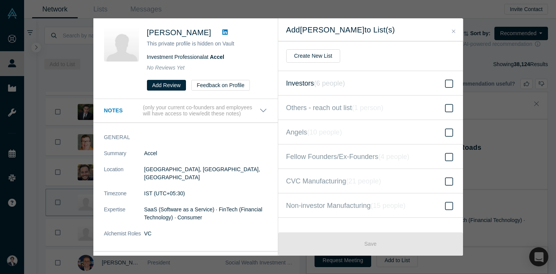
click at [333, 84] on icon "( 6 people )" at bounding box center [329, 84] width 31 height 8
click at [0, 0] on input "Investors ( 6 people )" at bounding box center [0, 0] width 0 height 0
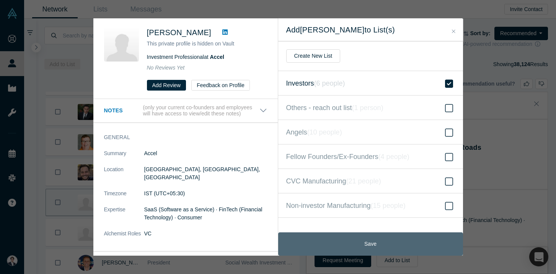
click at [348, 244] on button "Save" at bounding box center [370, 244] width 185 height 23
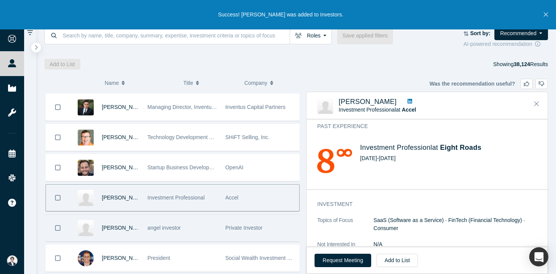
scroll to position [18373, 0]
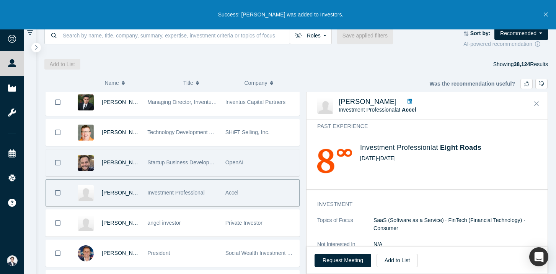
click at [206, 162] on span "Startup Business Development at AWS / Amazon" at bounding box center [205, 162] width 117 height 6
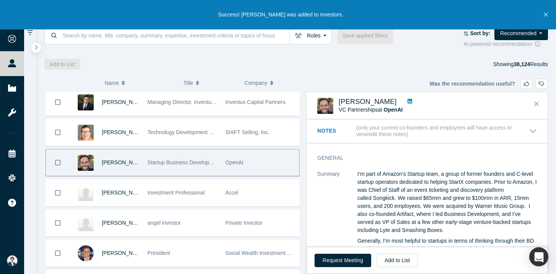
scroll to position [1067, 0]
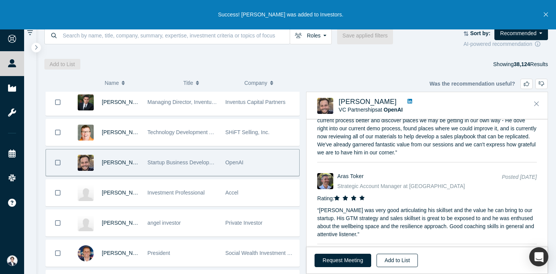
click at [394, 261] on button "Add to List" at bounding box center [396, 260] width 41 height 13
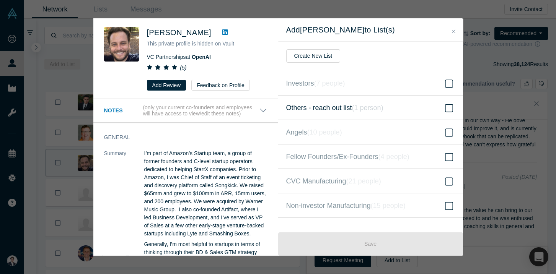
click at [347, 101] on label "Others - reach out list ( 1 person )" at bounding box center [370, 108] width 185 height 24
click at [0, 0] on input "Others - reach out list ( 1 person )" at bounding box center [0, 0] width 0 height 0
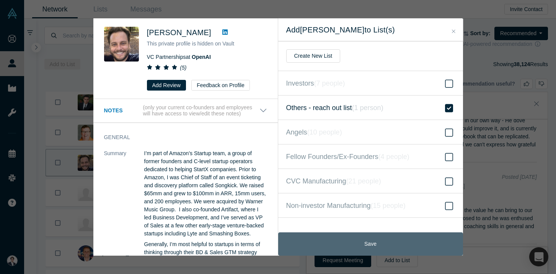
click at [366, 237] on button "Save" at bounding box center [370, 244] width 185 height 23
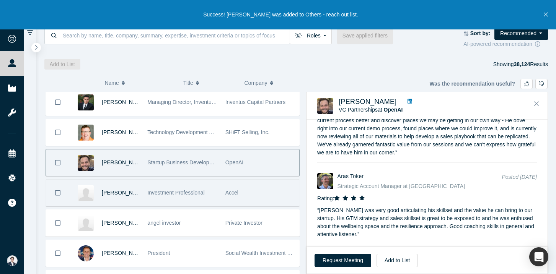
click at [228, 199] on div "Accel" at bounding box center [260, 193] width 70 height 26
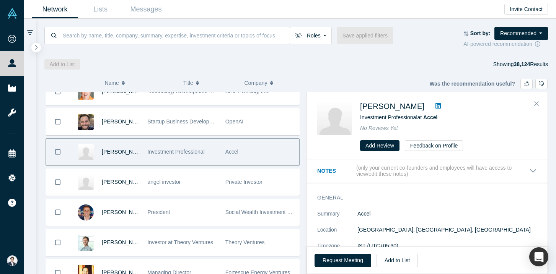
scroll to position [18415, 0]
click at [389, 264] on button "Add to List" at bounding box center [396, 260] width 41 height 13
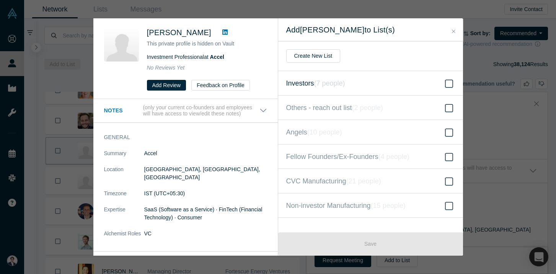
click at [403, 85] on label "Investors ( 7 people )" at bounding box center [370, 83] width 185 height 24
click at [0, 0] on input "Investors ( 7 people )" at bounding box center [0, 0] width 0 height 0
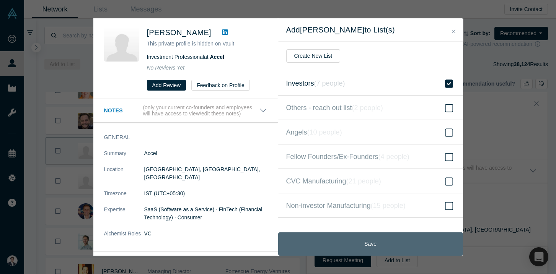
click at [361, 244] on button "Save" at bounding box center [370, 244] width 185 height 23
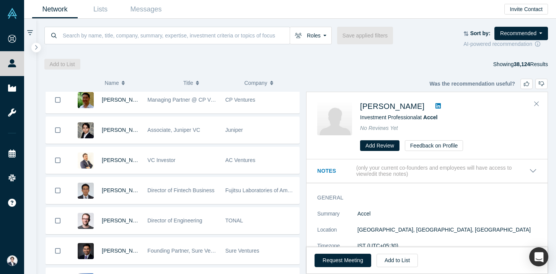
scroll to position [18961, 0]
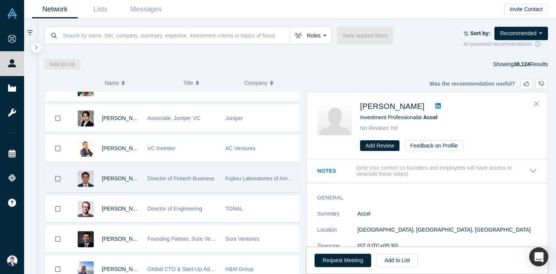
click at [213, 187] on div "Director of Fintech Business" at bounding box center [182, 179] width 70 height 26
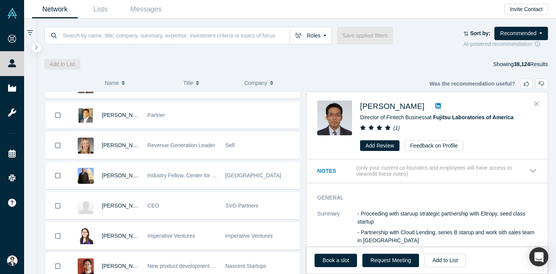
scroll to position [19870, 0]
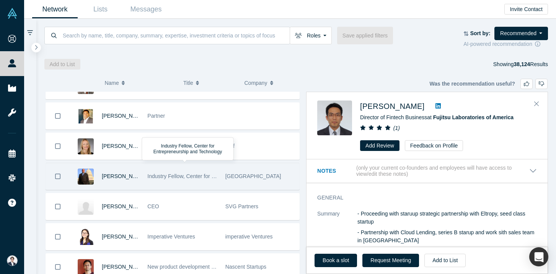
click at [201, 179] on span "Industry Fellow, Center for Entrepreneurship and Technology" at bounding box center [219, 176] width 144 height 6
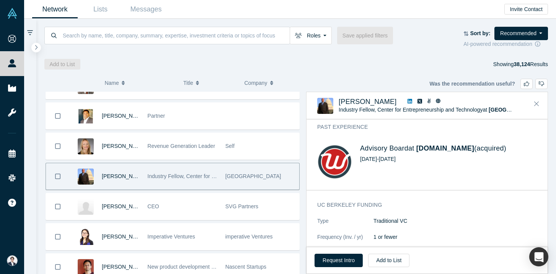
scroll to position [428, 0]
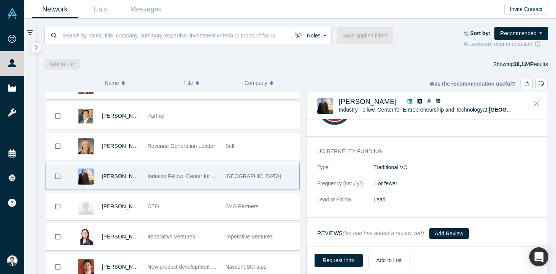
click at [407, 101] on icon at bounding box center [409, 101] width 5 height 5
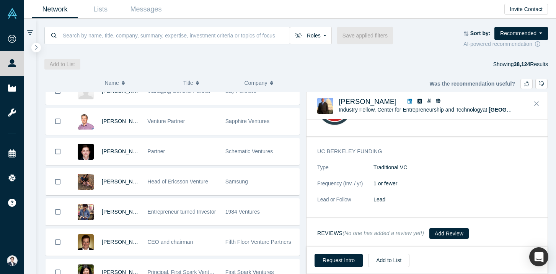
scroll to position [20116, 0]
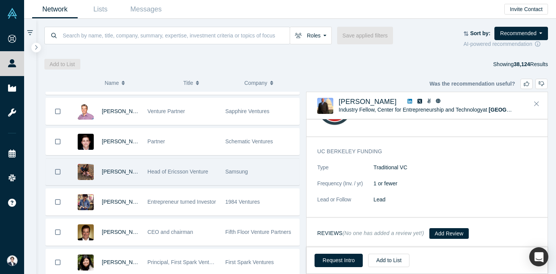
click at [216, 169] on div "Head of Ericsson Venture" at bounding box center [182, 172] width 70 height 26
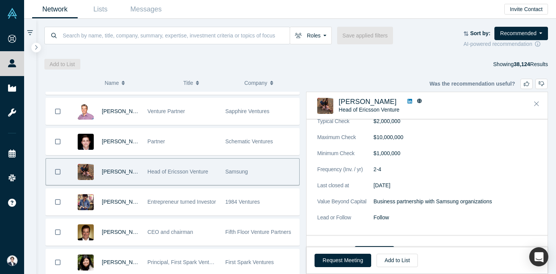
scroll to position [119, 0]
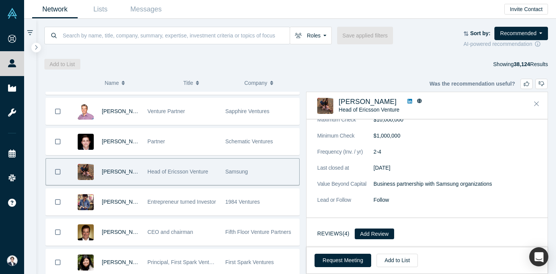
click at [407, 102] on icon at bounding box center [409, 101] width 5 height 5
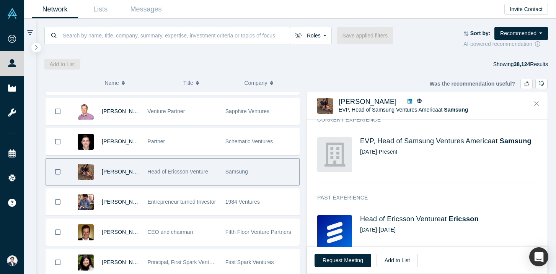
scroll to position [323, 0]
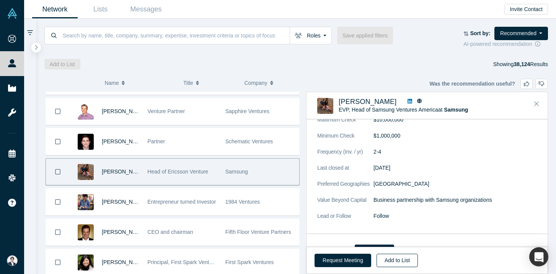
click at [400, 257] on button "Add to List" at bounding box center [396, 260] width 41 height 13
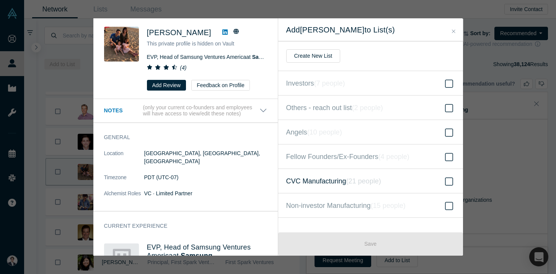
click at [381, 177] on icon "( 21 people )" at bounding box center [363, 181] width 35 height 8
click at [0, 0] on input "CVC Manufacturing ( 21 people )" at bounding box center [0, 0] width 0 height 0
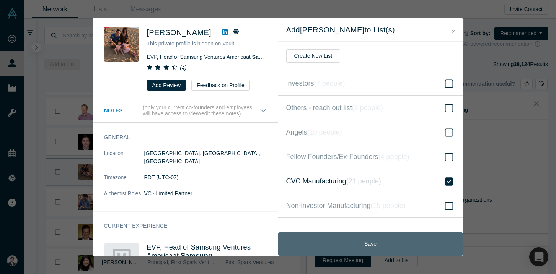
click at [390, 246] on button "Save" at bounding box center [370, 244] width 185 height 23
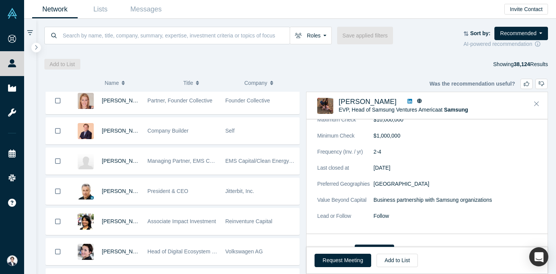
scroll to position [21269, 0]
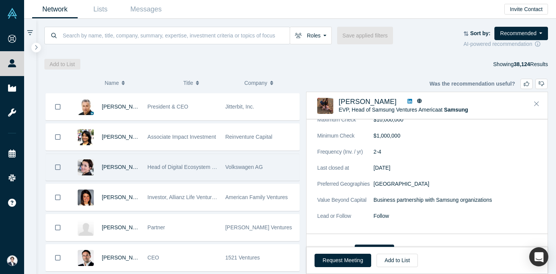
click at [254, 166] on span "Volkswagen AG" at bounding box center [243, 167] width 37 height 6
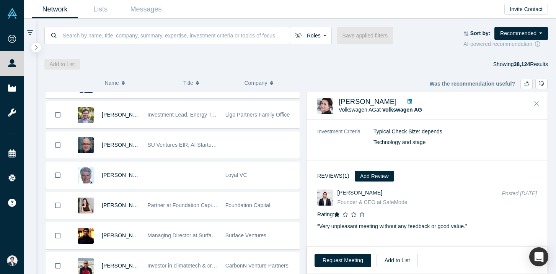
scroll to position [21628, 0]
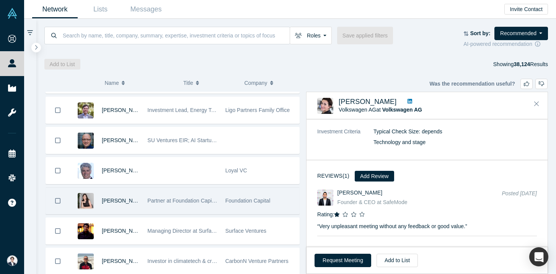
click at [184, 204] on div "Partner at Foundation Capital" at bounding box center [182, 201] width 70 height 26
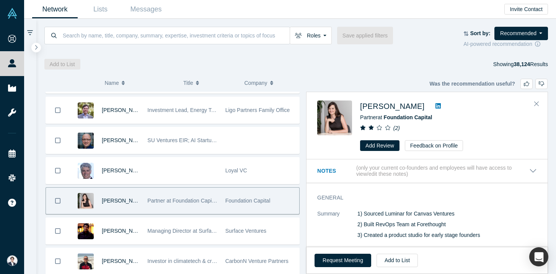
scroll to position [19, 0]
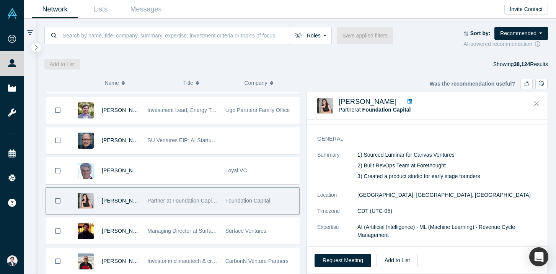
click at [416, 174] on p "3) Created a product studio for early stage founders" at bounding box center [446, 176] width 179 height 8
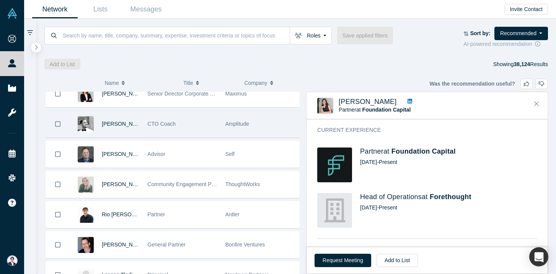
scroll to position [22073, 0]
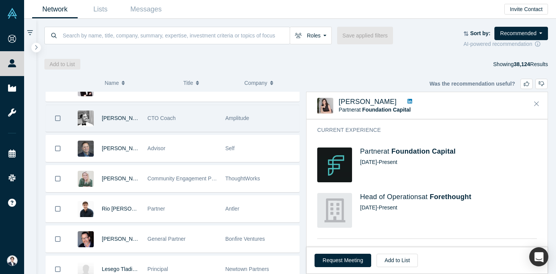
click at [209, 123] on div "CTO Coach" at bounding box center [182, 118] width 70 height 26
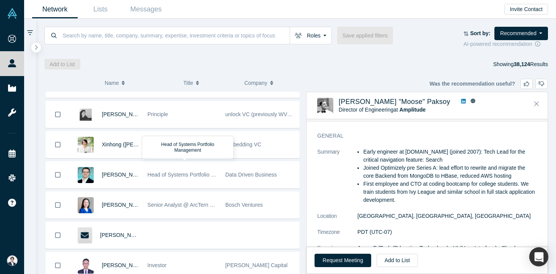
scroll to position [22418, 0]
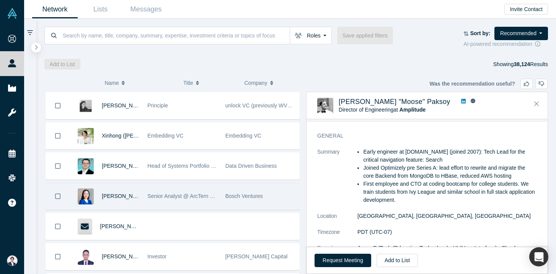
click at [213, 193] on span "Senior Analyst @ ArcTern Ventures" at bounding box center [188, 196] width 83 height 6
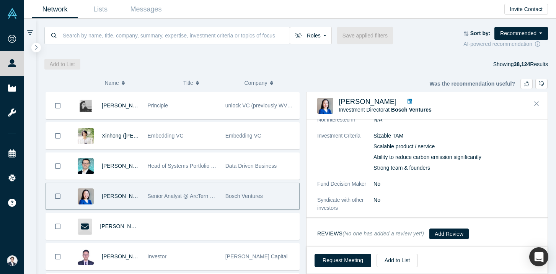
scroll to position [0, 0]
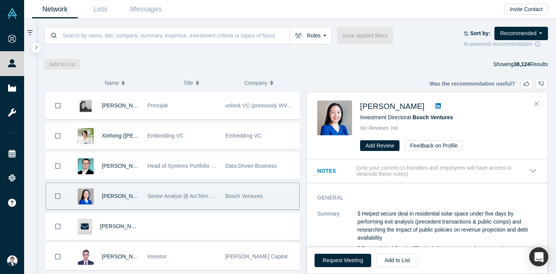
click at [435, 107] on icon at bounding box center [437, 106] width 5 height 6
click at [400, 256] on button "Add to List" at bounding box center [396, 260] width 41 height 13
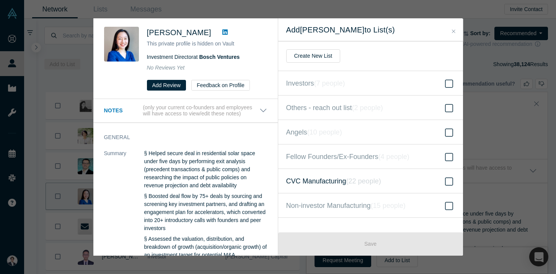
click at [352, 179] on icon "( 22 people )" at bounding box center [363, 181] width 35 height 8
click at [0, 0] on input "CVC Manufacturing ( 22 people )" at bounding box center [0, 0] width 0 height 0
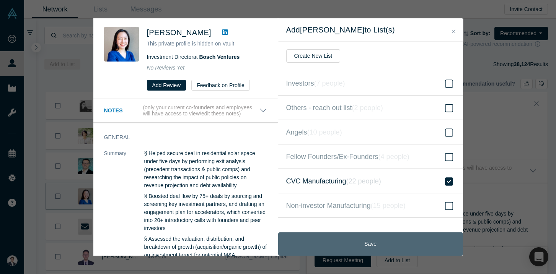
click at [335, 242] on button "Save" at bounding box center [370, 244] width 185 height 23
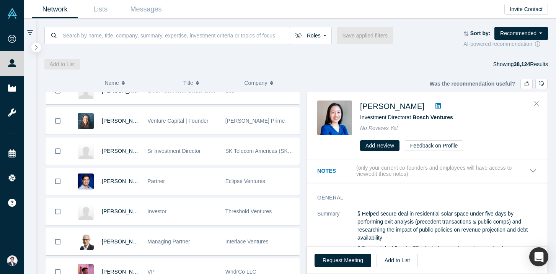
scroll to position [22866, 0]
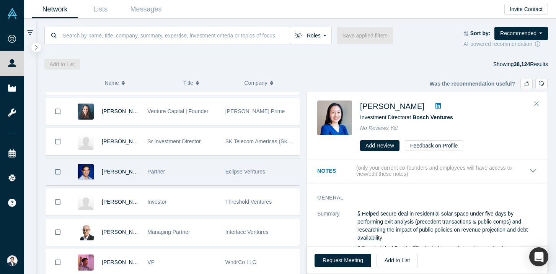
click at [244, 168] on div "Eclipse Ventures" at bounding box center [260, 172] width 70 height 26
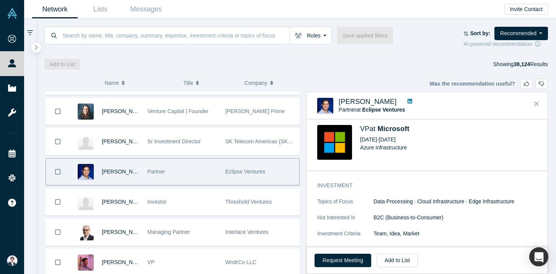
scroll to position [241, 0]
click at [407, 101] on icon at bounding box center [409, 101] width 5 height 5
click at [400, 261] on button "Add to List" at bounding box center [396, 260] width 41 height 13
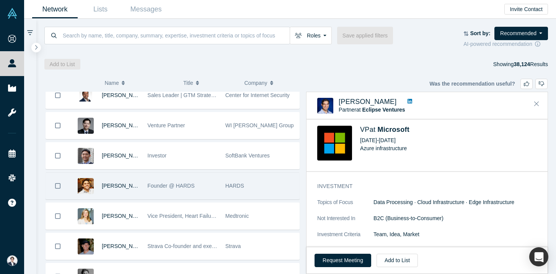
scroll to position [23418, 0]
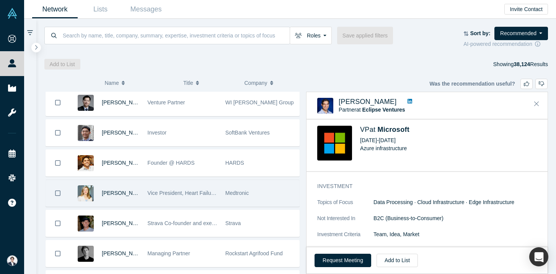
click at [203, 183] on div "Vice President, Heart Failure Management Business" at bounding box center [182, 193] width 70 height 26
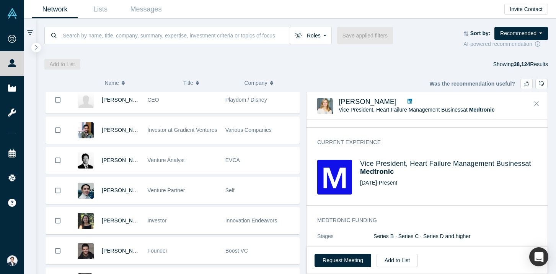
scroll to position [23730, 0]
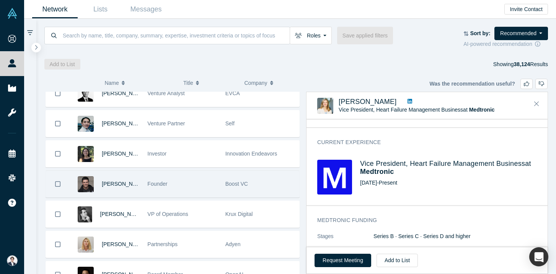
click at [205, 187] on div "Founder" at bounding box center [182, 184] width 70 height 26
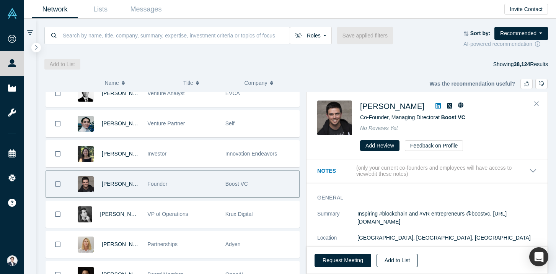
click at [397, 259] on button "Add to List" at bounding box center [396, 260] width 41 height 13
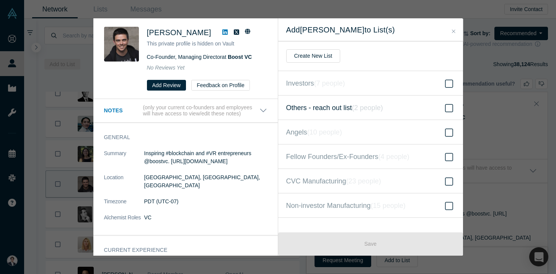
click at [339, 96] on label "Others - reach out list ( 2 people )" at bounding box center [370, 108] width 185 height 24
click at [0, 0] on input "Others - reach out list ( 2 people )" at bounding box center [0, 0] width 0 height 0
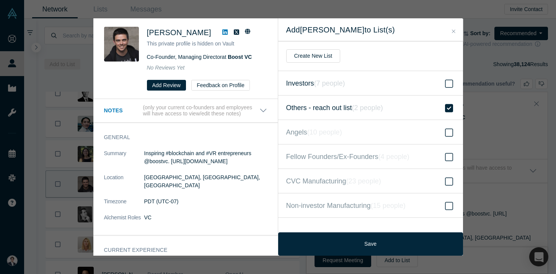
click at [339, 93] on label "Investors ( 7 people )" at bounding box center [370, 83] width 185 height 24
click at [0, 0] on input "Investors ( 7 people )" at bounding box center [0, 0] width 0 height 0
click at [344, 107] on span "Others - reach out list ( 2 people )" at bounding box center [334, 107] width 97 height 11
click at [0, 0] on input "Others - reach out list ( 2 people )" at bounding box center [0, 0] width 0 height 0
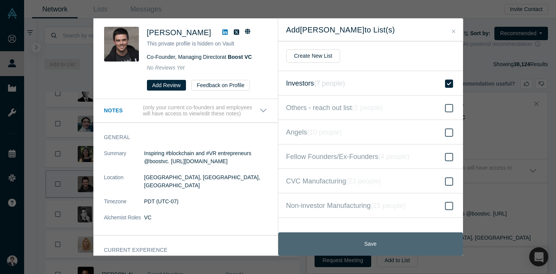
click at [358, 248] on button "Save" at bounding box center [370, 244] width 185 height 23
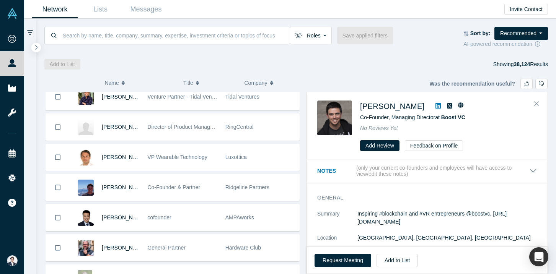
scroll to position [24427, 0]
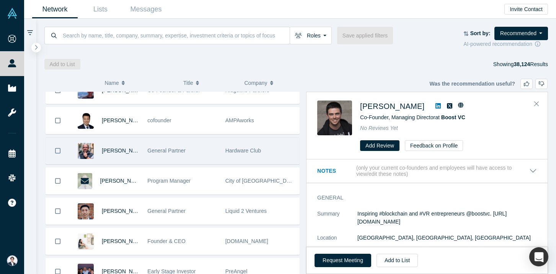
click at [217, 159] on div "General Partner" at bounding box center [182, 151] width 70 height 26
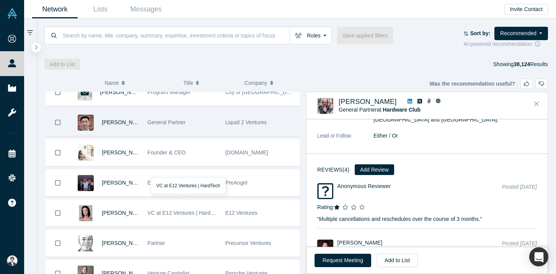
scroll to position [24585, 0]
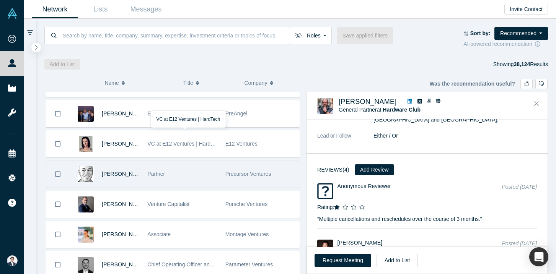
click at [211, 180] on div "Partner" at bounding box center [182, 174] width 70 height 26
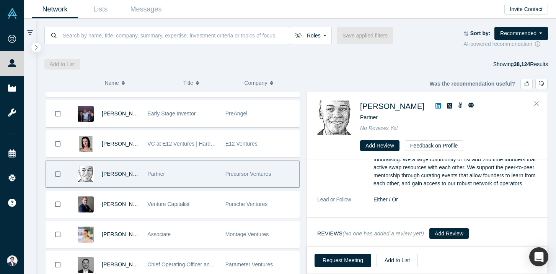
scroll to position [0, 0]
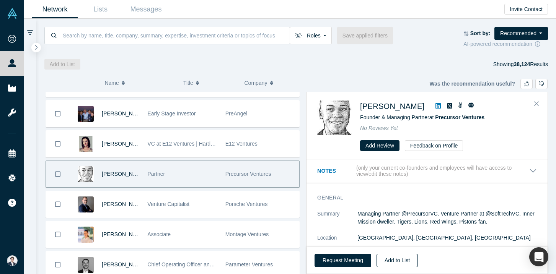
click at [400, 257] on button "Add to List" at bounding box center [396, 260] width 41 height 13
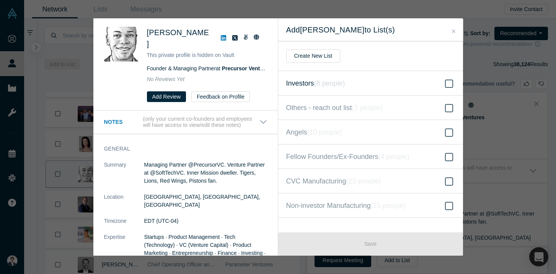
click at [338, 83] on icon "( 8 people )" at bounding box center [329, 84] width 31 height 8
click at [0, 0] on input "Investors ( 8 people )" at bounding box center [0, 0] width 0 height 0
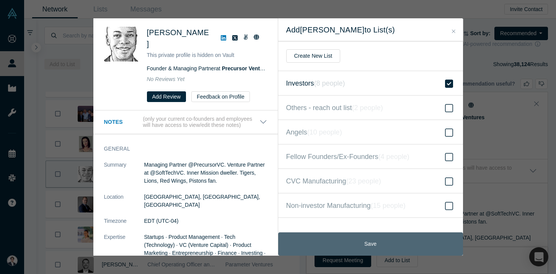
click at [378, 240] on button "Save" at bounding box center [370, 244] width 185 height 23
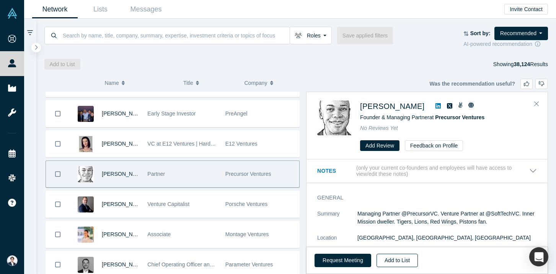
click at [393, 256] on button "Add to List" at bounding box center [396, 260] width 41 height 13
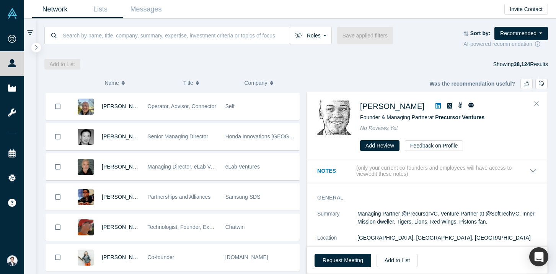
scroll to position [26418, 0]
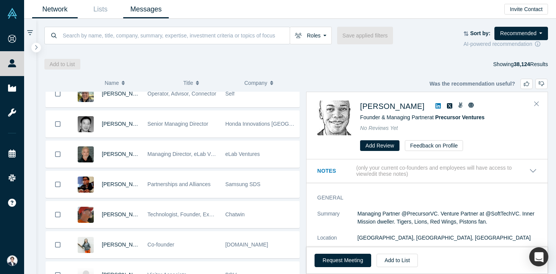
click at [143, 15] on link "Messages" at bounding box center [146, 9] width 46 height 18
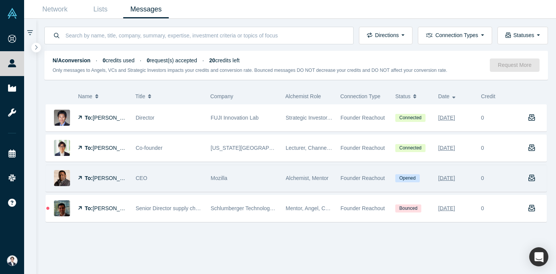
click at [250, 175] on div "Mozilla" at bounding box center [244, 178] width 67 height 26
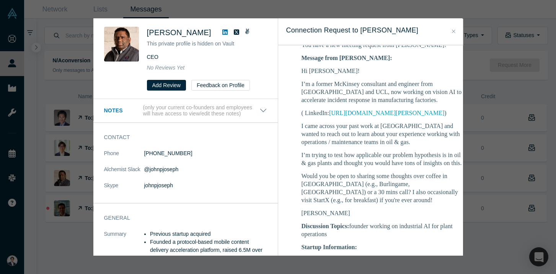
scroll to position [137, 0]
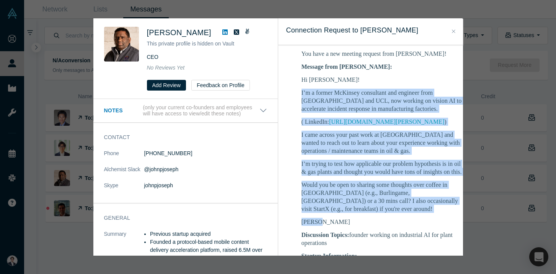
drag, startPoint x: 301, startPoint y: 93, endPoint x: 330, endPoint y: 220, distance: 131.0
click at [330, 220] on div "Hi John! I’m a former McKinsey consultant and engineer from Caltech and UCL, no…" at bounding box center [381, 151] width 161 height 150
copy div "I’m a former McKinsey consultant and engineer from Caltech and UCL, now working…"
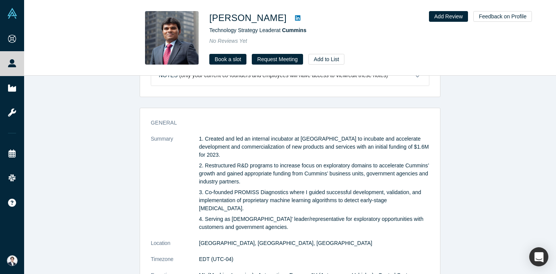
scroll to position [323, 0]
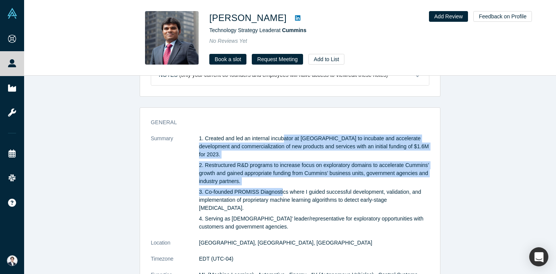
drag, startPoint x: 283, startPoint y: 140, endPoint x: 283, endPoint y: 184, distance: 44.0
click at [283, 184] on div "1. Created and led an internal incubator at [GEOGRAPHIC_DATA] to incubate and a…" at bounding box center [314, 183] width 230 height 96
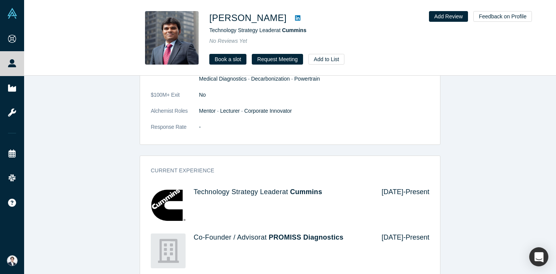
scroll to position [0, 0]
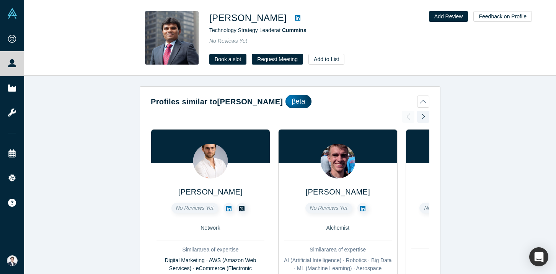
click at [295, 15] on icon at bounding box center [297, 18] width 5 height 6
click at [235, 60] on link "Book a slot" at bounding box center [227, 59] width 37 height 11
click at [264, 59] on button "Request Meeting" at bounding box center [277, 59] width 51 height 11
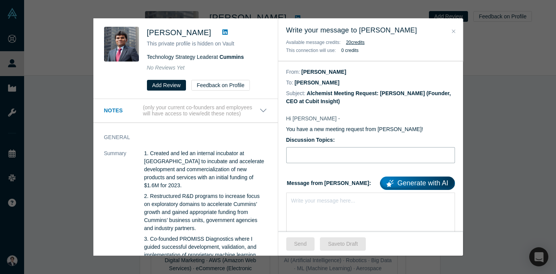
click at [330, 159] on input "Discussion Topics:" at bounding box center [370, 155] width 169 height 16
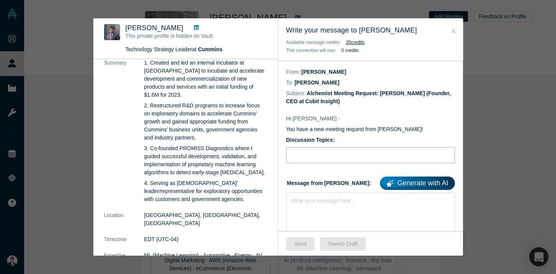
scroll to position [52, 0]
type input "McKinsey/Caltech founder building AI to tackle downtime"
click at [169, 187] on p "4. Serving as Cummins' leader/representative for exploratory opportunities with…" at bounding box center [205, 191] width 123 height 24
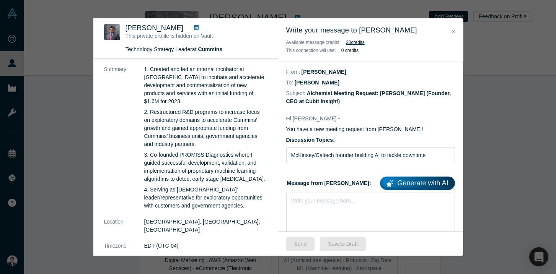
scroll to position [0, 0]
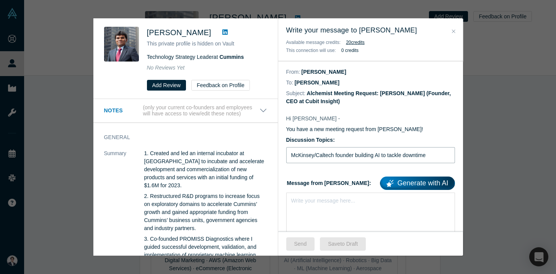
click at [388, 156] on input "McKinsey/Caltech founder building AI to tackle downtime" at bounding box center [370, 155] width 169 height 16
type input "AI for manufacturers"
click at [484, 22] on div "Jeffrey Diwakar This private profile is hidden on Vault Technology Strategy Lea…" at bounding box center [278, 137] width 556 height 274
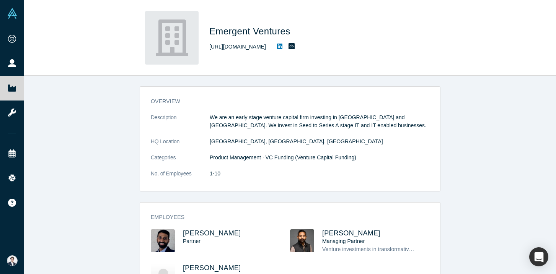
click at [255, 49] on link "[URL][DOMAIN_NAME]" at bounding box center [237, 47] width 57 height 8
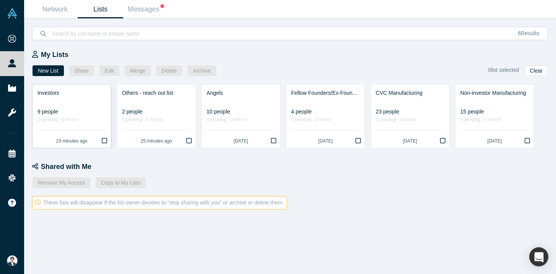
click at [63, 107] on link "Investors 9 people 0 pending · 0 intro'd 23 minutes ago" at bounding box center [72, 116] width 78 height 63
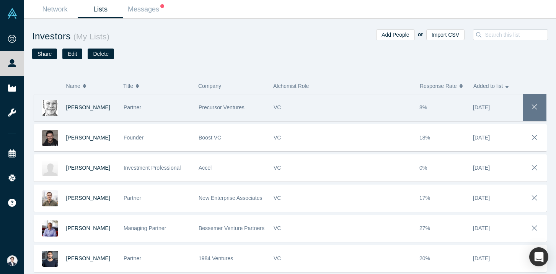
click at [535, 108] on icon "button" at bounding box center [534, 107] width 11 height 8
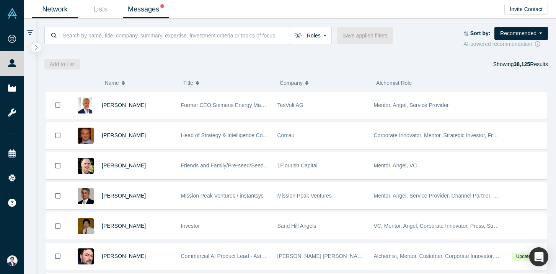
click at [152, 4] on link "Messages" at bounding box center [146, 9] width 46 height 18
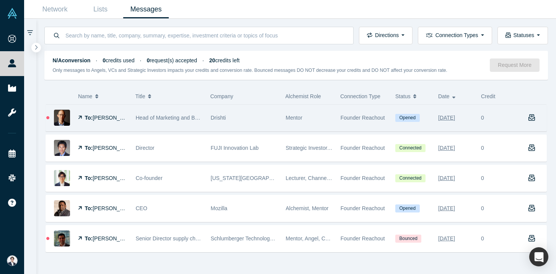
click at [133, 117] on div "Head of Marketing and Business Development" at bounding box center [169, 118] width 75 height 26
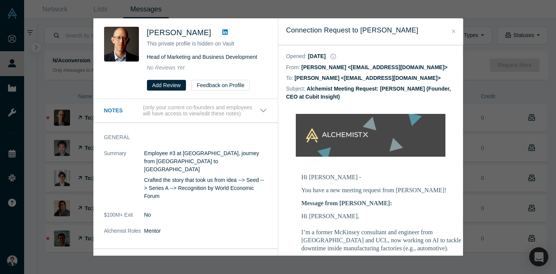
click at [56, 98] on div "Was the recommendation useful? Dave Prager This private profile is hidden on Va…" at bounding box center [278, 137] width 556 height 274
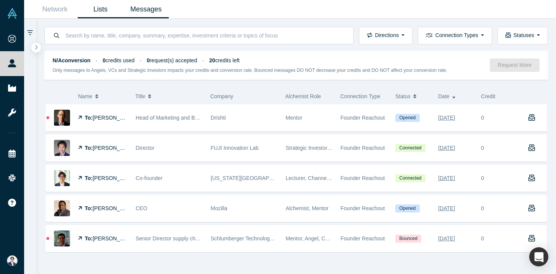
click at [104, 7] on link "Lists" at bounding box center [101, 9] width 46 height 18
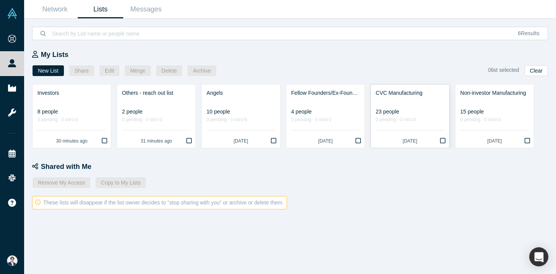
click at [446, 106] on link "CVC Manufacturing 23 people 0 pending · 0 intro'd 8 days ago" at bounding box center [410, 116] width 78 height 63
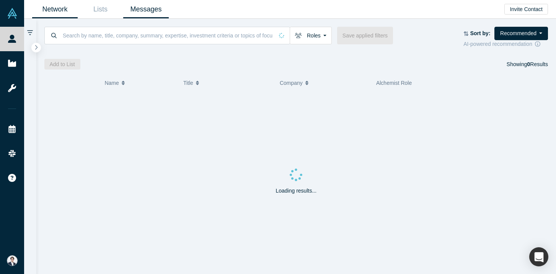
click at [151, 8] on link "Messages" at bounding box center [146, 9] width 46 height 18
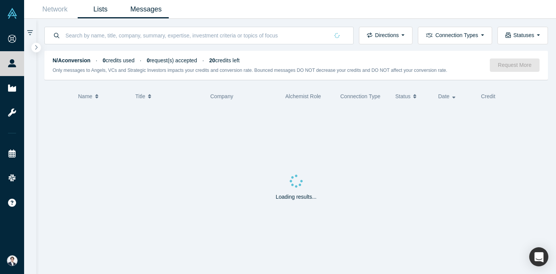
click at [96, 6] on link "Lists" at bounding box center [101, 9] width 46 height 18
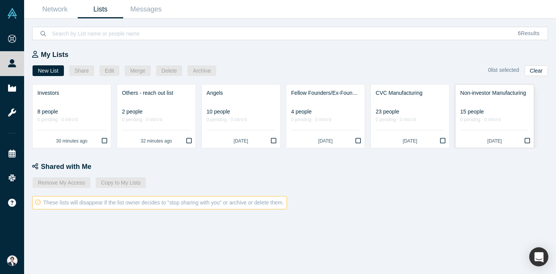
click at [482, 90] on div "Non-investor Manufacturing" at bounding box center [494, 93] width 68 height 8
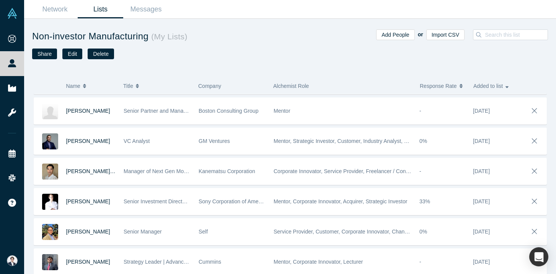
scroll to position [273, 0]
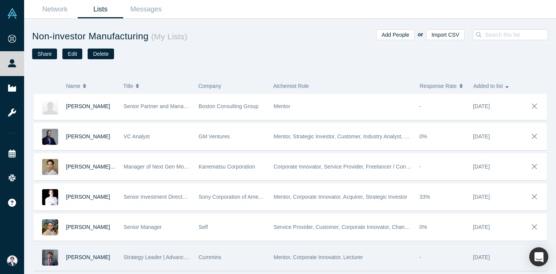
click at [230, 254] on div "Cummins" at bounding box center [231, 257] width 67 height 26
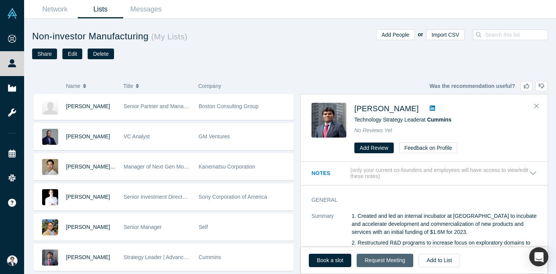
click at [393, 264] on button "Request Meeting" at bounding box center [384, 260] width 57 height 13
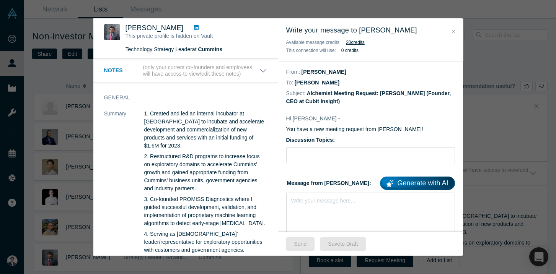
scroll to position [74, 0]
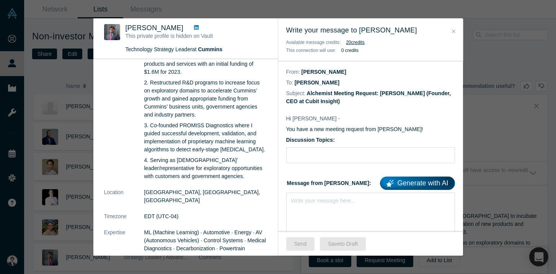
click at [324, 146] on div "Discussion Topics:" at bounding box center [370, 149] width 169 height 27
click at [319, 157] on input "Discussion Topics:" at bounding box center [370, 155] width 169 height 16
paste input "McKinsey/Caltech founder building AI to tackle downtime"
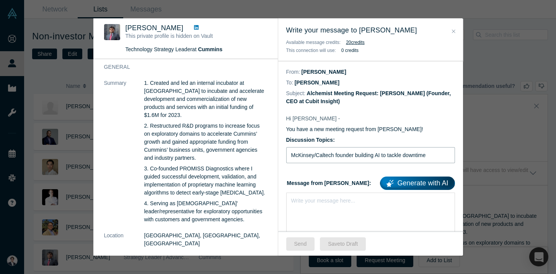
scroll to position [18, 0]
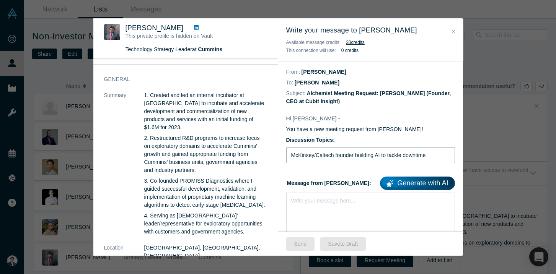
type input "McKinsey/Caltech founder building AI to tackle downtime"
click at [194, 27] on icon at bounding box center [196, 27] width 5 height 5
click at [314, 205] on div "Write your message here..." at bounding box center [370, 220] width 169 height 54
paste div "rdw-editor"
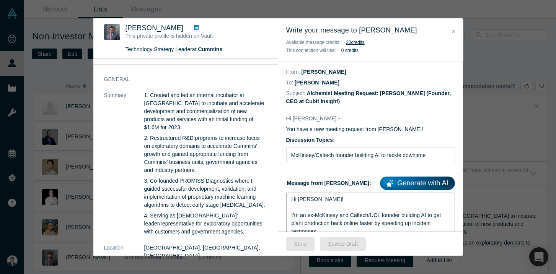
click at [309, 200] on span "Hi [PERSON_NAME]!" at bounding box center [317, 199] width 52 height 6
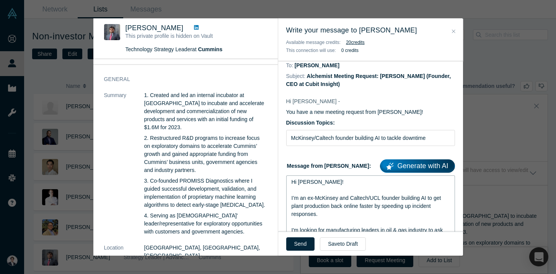
scroll to position [18, 0]
click at [348, 214] on div "I’m an ex-McKinsey and Caltech/UCL founder building AI to get plant production …" at bounding box center [370, 206] width 158 height 24
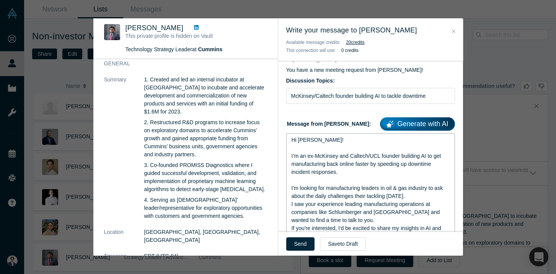
scroll to position [35, 0]
click at [381, 190] on span "I'm looking for manufacturing leaders in oil & gas industry to ask about the da…" at bounding box center [367, 192] width 153 height 14
click at [359, 207] on span "I saw your experience leading manufacturing operations at companies like Schlum…" at bounding box center [366, 212] width 150 height 22
click at [194, 28] on icon at bounding box center [196, 27] width 5 height 5
click at [375, 202] on span "I saw your experience leading manufacturing operations at companies like Schlum…" at bounding box center [366, 212] width 150 height 22
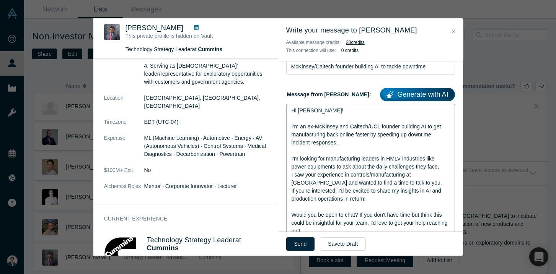
scroll to position [94, 0]
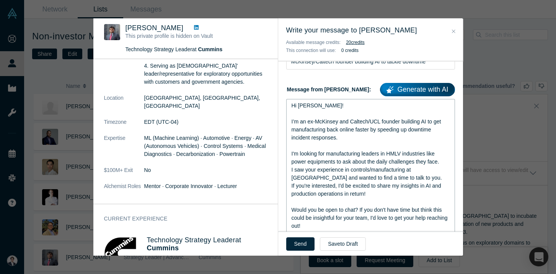
click at [340, 164] on span "I'm looking for manufacturing leaders in HMLV industries like power equipments …" at bounding box center [365, 158] width 148 height 14
click at [417, 153] on span "I'm looking for manufacturing leaders in HMLV industries like power equipments …" at bounding box center [365, 158] width 148 height 14
click at [399, 153] on span "I'm looking for manufacturing leaders in HMLV industries (like power equipments…" at bounding box center [366, 158] width 150 height 14
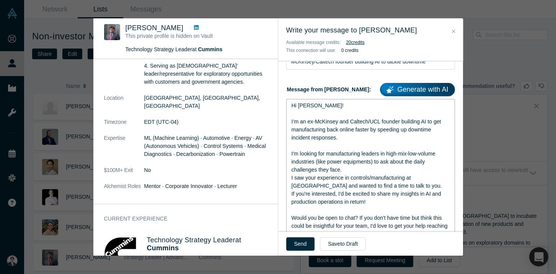
click at [361, 164] on span "I'm looking for manufacturing leaders in high-mix-low-volume industries (like p…" at bounding box center [363, 162] width 145 height 22
click at [387, 158] on span "I'm looking for manufacturing leaders in high-mix-low-volume industries (like p…" at bounding box center [363, 162] width 145 height 22
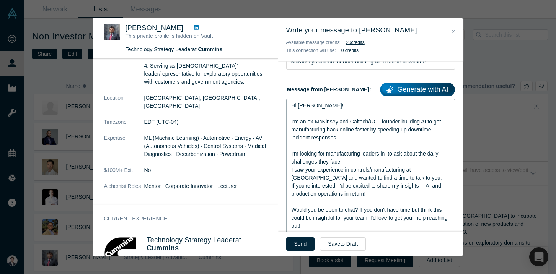
scroll to position [115, 0]
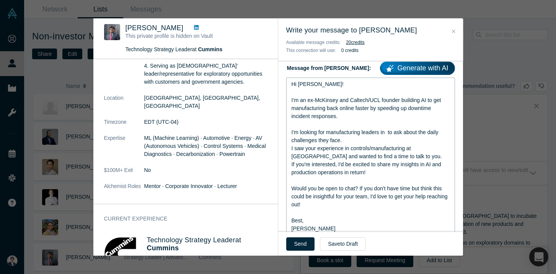
click at [387, 133] on span "I'm looking for manufacturing leaders in to ask about the daily challenges they…" at bounding box center [365, 136] width 148 height 14
click at [386, 132] on span "I'm looking for manufacturing leaders of power equipments to ask about the dail…" at bounding box center [369, 136] width 156 height 14
click at [373, 131] on span "I'm looking for manufacturing leaders of power equipments to ask about the dail…" at bounding box center [369, 136] width 156 height 14
click at [420, 133] on span "I'm looking for manufacturing leaders of power equipments to ask about the dail…" at bounding box center [369, 136] width 156 height 14
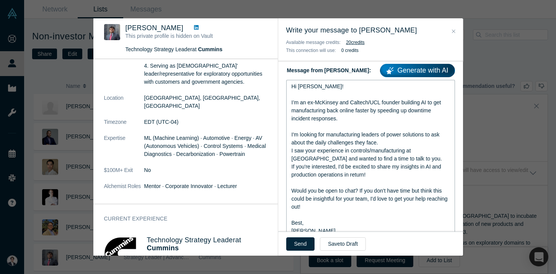
scroll to position [114, 0]
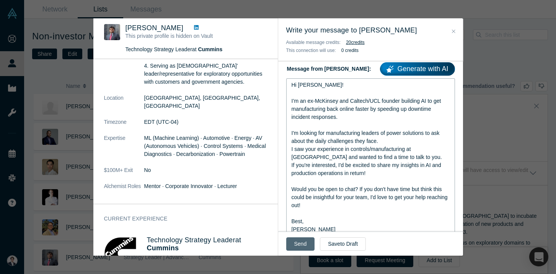
click at [294, 246] on button "Send" at bounding box center [300, 244] width 29 height 13
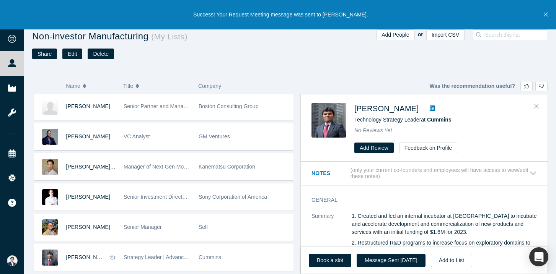
click at [547, 15] on icon "Close" at bounding box center [545, 14] width 4 height 7
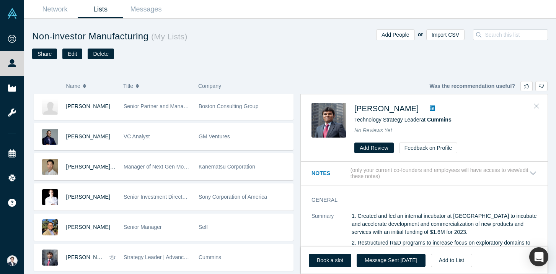
click at [535, 104] on icon "Close" at bounding box center [536, 105] width 5 height 7
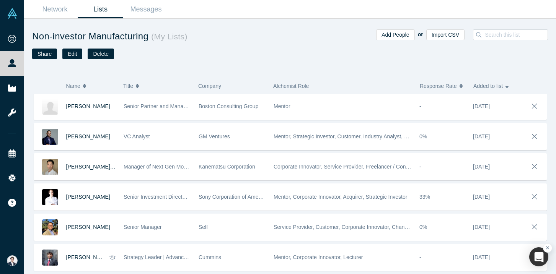
click at [545, 249] on button "button" at bounding box center [547, 248] width 9 height 9
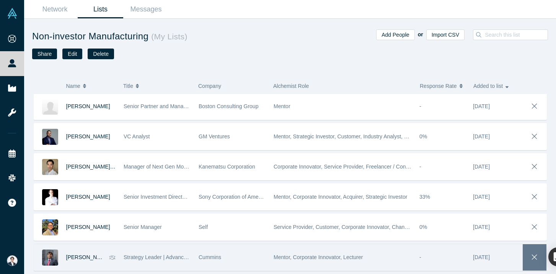
click at [540, 257] on button "button" at bounding box center [534, 257] width 24 height 26
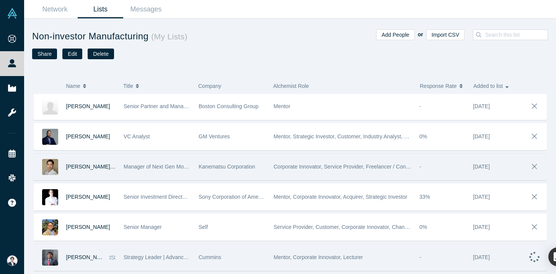
scroll to position [243, 0]
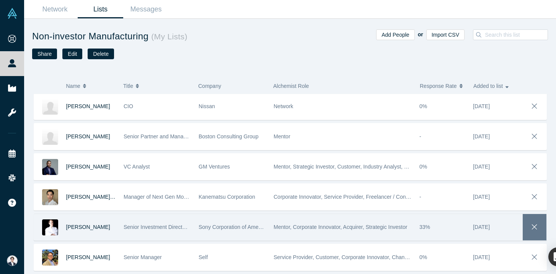
click at [535, 226] on icon "button" at bounding box center [534, 226] width 5 height 5
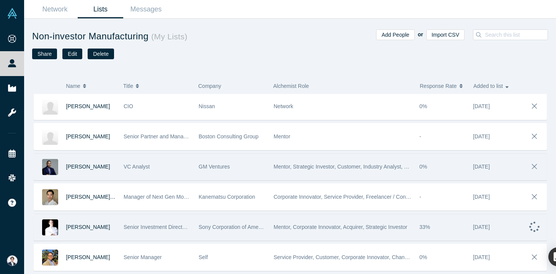
scroll to position [213, 0]
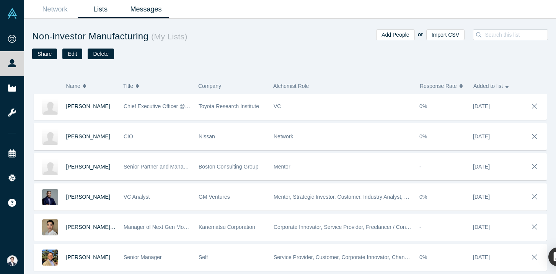
click at [151, 11] on link "Messages" at bounding box center [146, 9] width 46 height 18
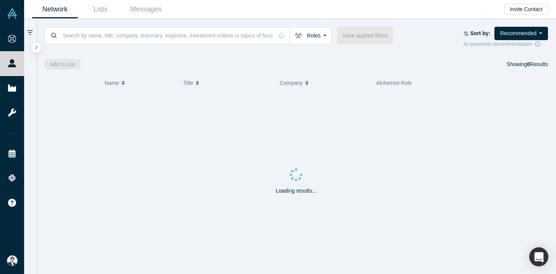
click at [175, 7] on div "Network Lists Messages Invite Contact" at bounding box center [290, 9] width 532 height 19
click at [155, 7] on link "Messages" at bounding box center [146, 9] width 46 height 18
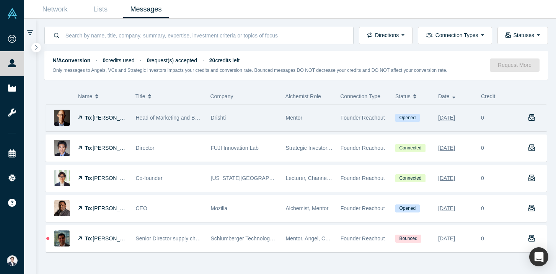
click at [320, 128] on div "Mentor" at bounding box center [309, 118] width 47 height 26
click at [283, 124] on div "Mentor" at bounding box center [308, 118] width 55 height 26
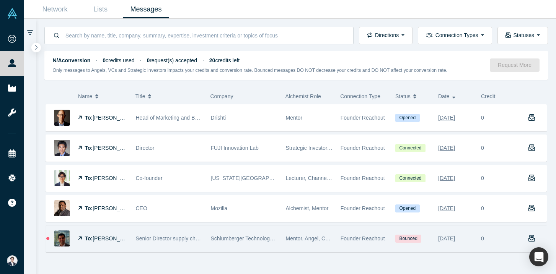
click at [368, 246] on div "Founder Reachout" at bounding box center [363, 239] width 47 height 26
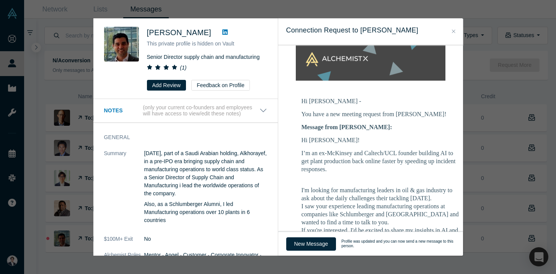
scroll to position [298, 0]
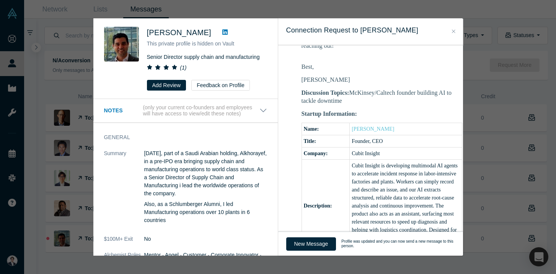
drag, startPoint x: 353, startPoint y: 91, endPoint x: 355, endPoint y: 97, distance: 5.6
click at [355, 97] on p "Discussion Topics: McKinsey/Caltech founder building AI to tackle downtime" at bounding box center [381, 97] width 161 height 16
drag, startPoint x: 350, startPoint y: 101, endPoint x: 351, endPoint y: 91, distance: 10.1
click at [351, 91] on p "Discussion Topics: McKinsey/Caltech founder building AI to tackle downtime" at bounding box center [381, 97] width 161 height 16
copy p "McKinsey/Caltech founder building AI to tackle downtime"
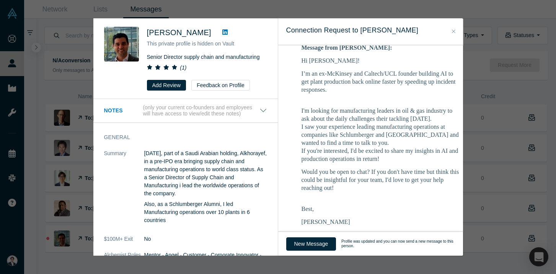
scroll to position [156, 0]
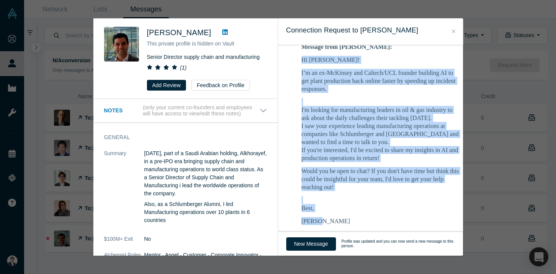
drag, startPoint x: 320, startPoint y: 224, endPoint x: 296, endPoint y: 60, distance: 165.3
click at [296, 60] on td "Hi Karim M. - You have a new meeting request from Eisuke Shimizu! Message from …" at bounding box center [381, 268] width 191 height 512
copy div "Hi Karim! I’m an ex-McKinsey and Caltech/UCL founder building AI to get plant p…"
